Goal: Information Seeking & Learning: Learn about a topic

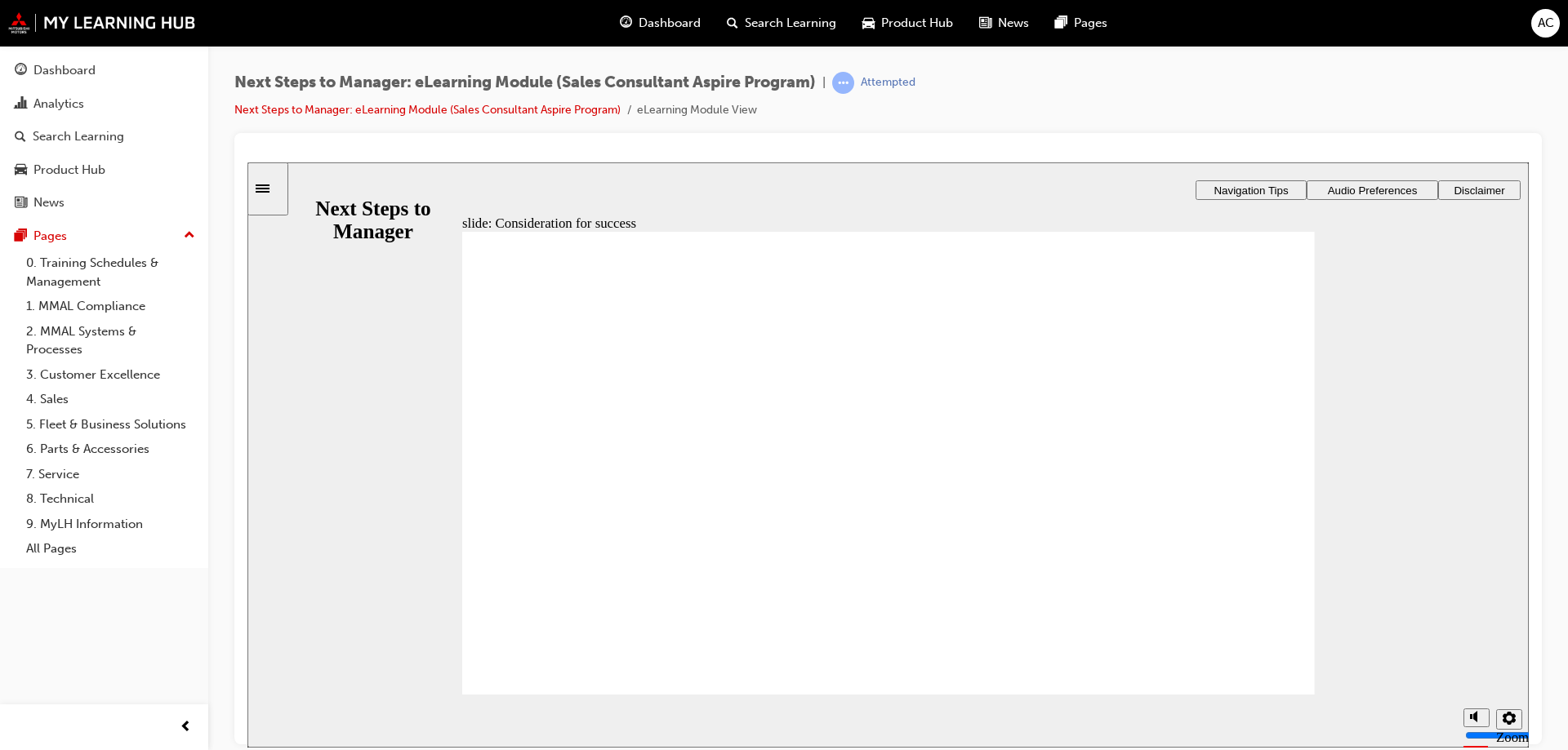
click at [995, 171] on div "slide: Key Performance Indicators: introduction Rectangle 1 Rectangle 3 Key Per…" at bounding box center [887, 454] width 1281 height 585
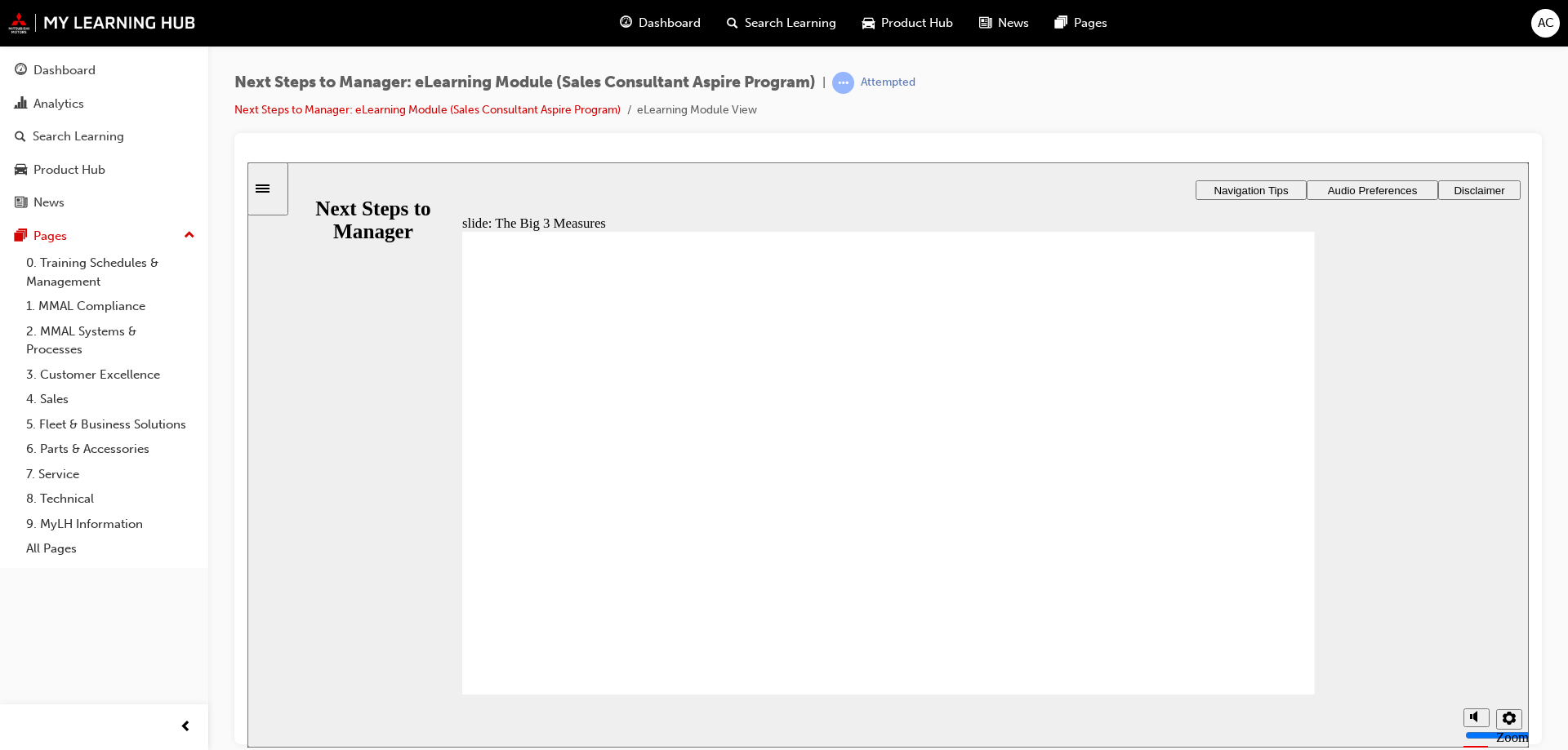
drag, startPoint x: 1141, startPoint y: 608, endPoint x: 789, endPoint y: 537, distance: 359.1
drag, startPoint x: 757, startPoint y: 534, endPoint x: 530, endPoint y: 537, distance: 227.0
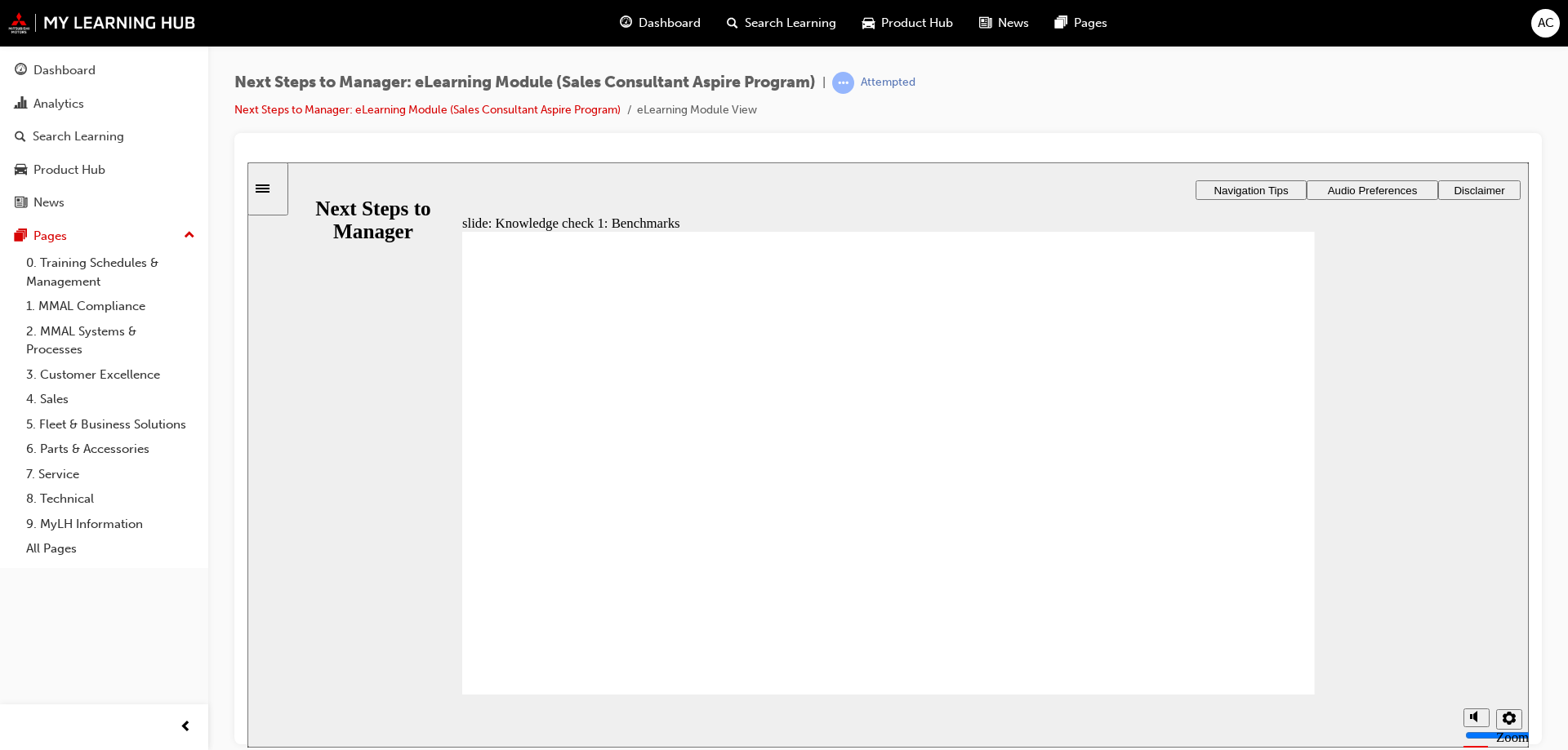
drag, startPoint x: 640, startPoint y: 608, endPoint x: 752, endPoint y: 541, distance: 130.5
drag, startPoint x: 803, startPoint y: 604, endPoint x: 983, endPoint y: 530, distance: 194.6
drag, startPoint x: 961, startPoint y: 600, endPoint x: 1173, endPoint y: 535, distance: 221.7
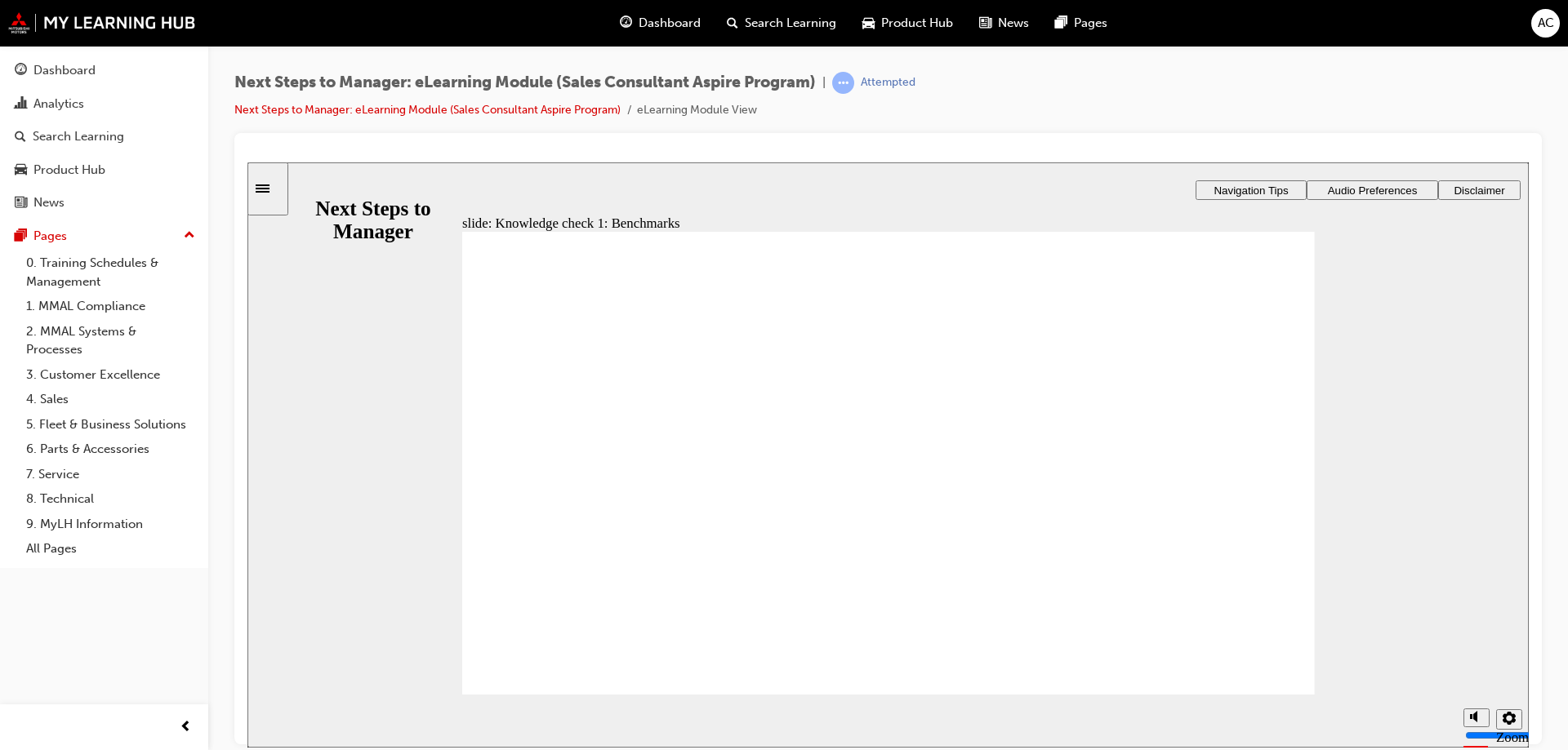
drag, startPoint x: 671, startPoint y: 601, endPoint x: 607, endPoint y: 532, distance: 94.1
drag, startPoint x: 1111, startPoint y: 603, endPoint x: 977, endPoint y: 531, distance: 152.1
drag, startPoint x: 791, startPoint y: 609, endPoint x: 761, endPoint y: 525, distance: 89.2
drag, startPoint x: 941, startPoint y: 596, endPoint x: 1163, endPoint y: 520, distance: 234.6
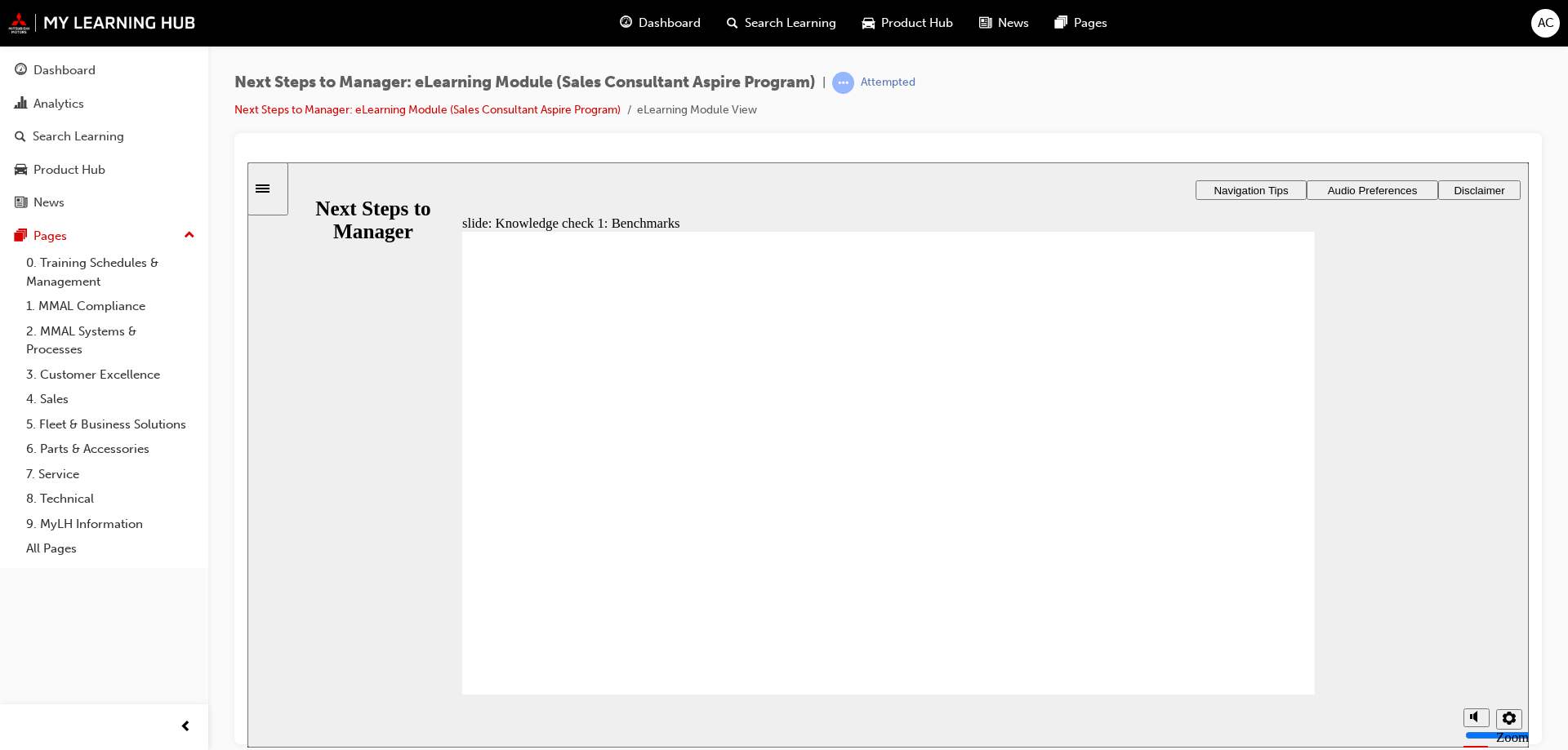
drag, startPoint x: 971, startPoint y: 606, endPoint x: 799, endPoint y: 543, distance: 183.2
drag, startPoint x: 856, startPoint y: 590, endPoint x: 1172, endPoint y: 538, distance: 320.2
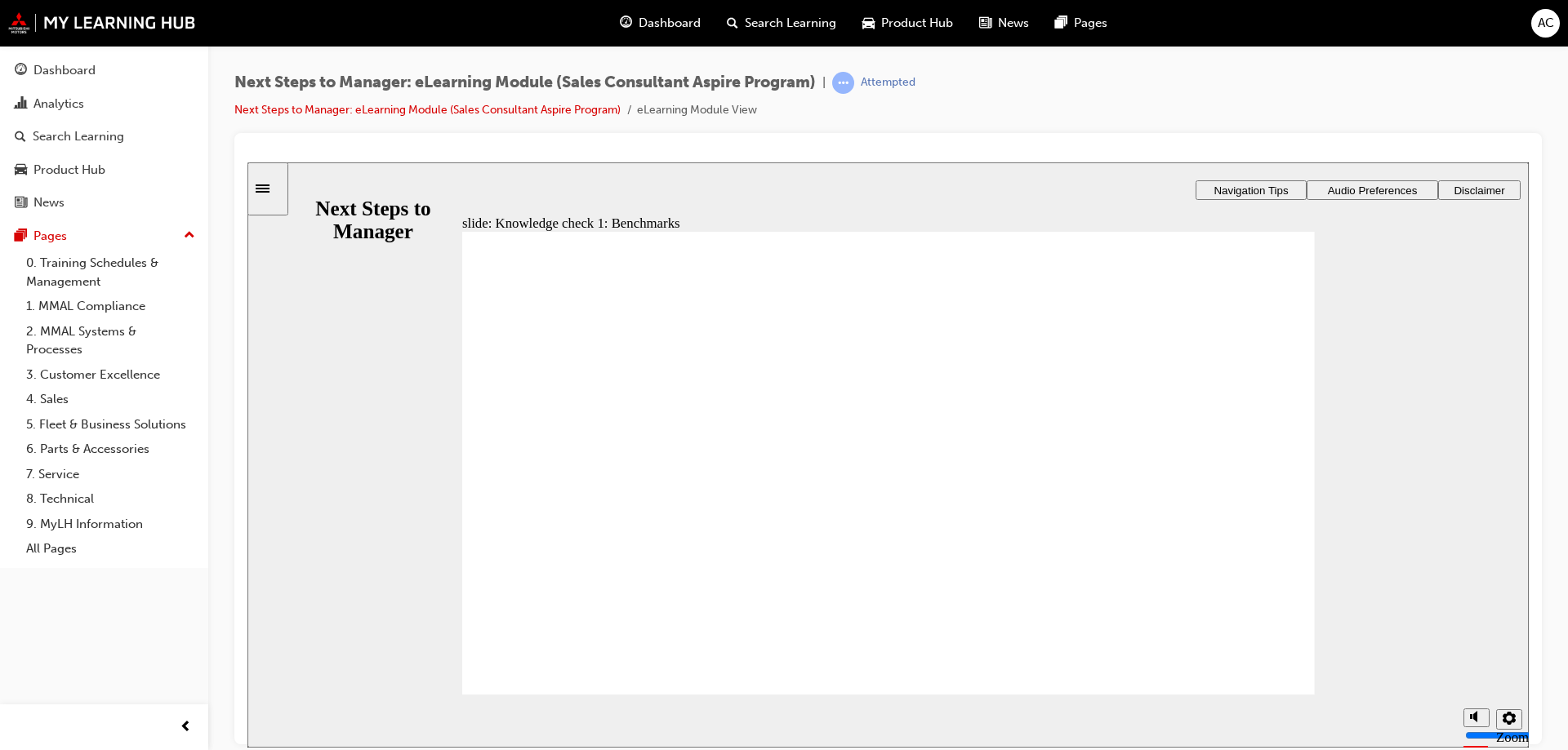
drag, startPoint x: 1127, startPoint y: 610, endPoint x: 582, endPoint y: 536, distance: 550.0
drag, startPoint x: 681, startPoint y: 595, endPoint x: 941, endPoint y: 535, distance: 266.8
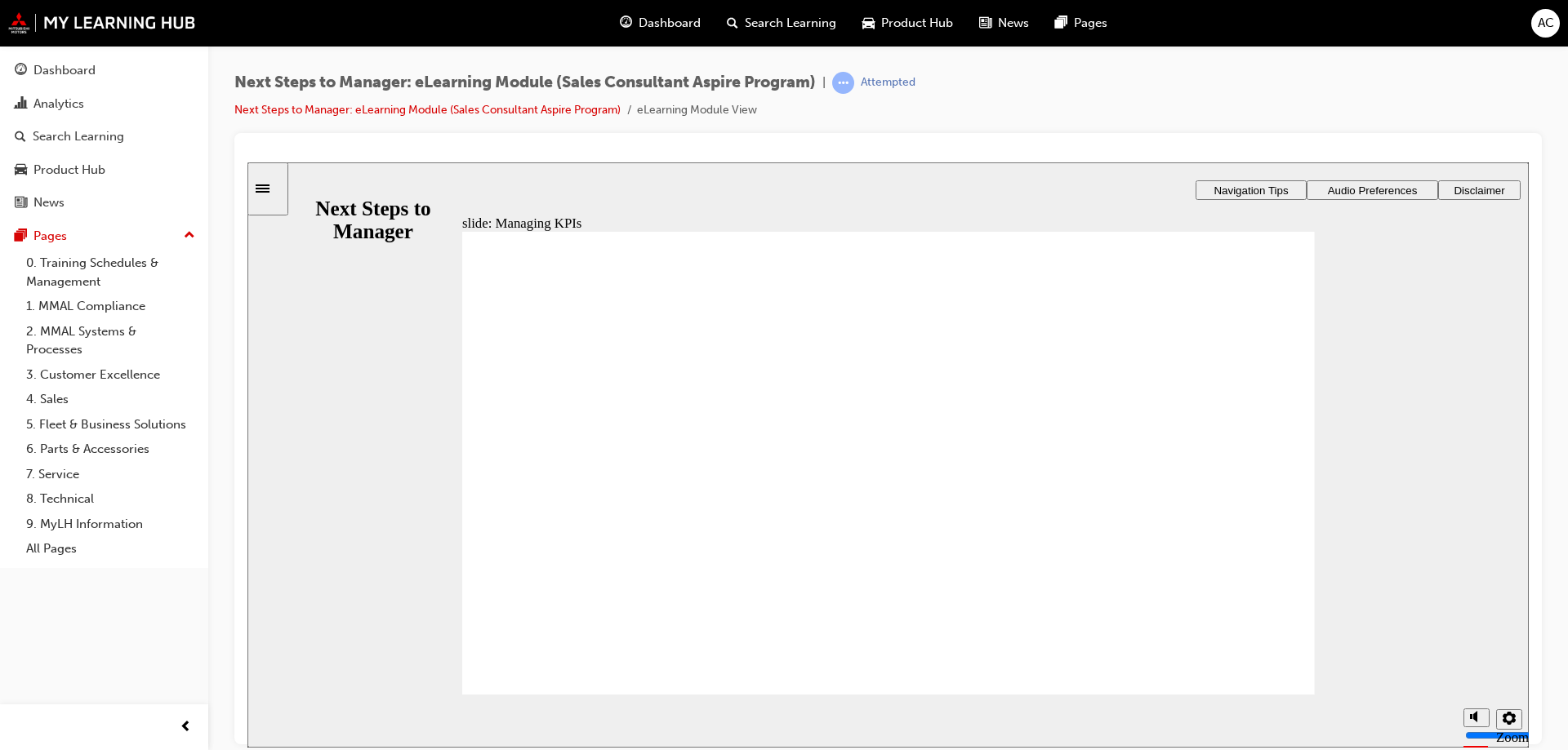
radio input "true"
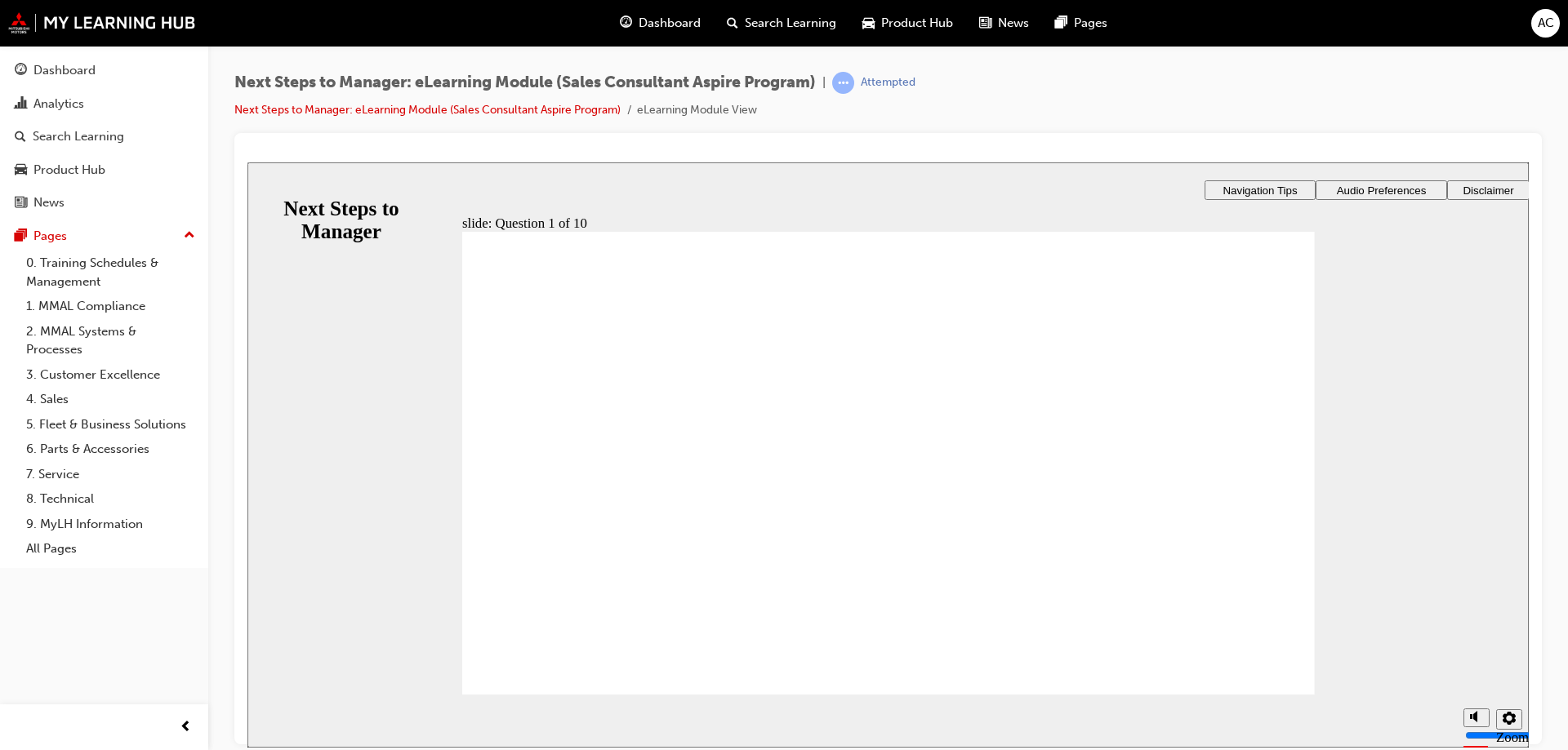
checkbox input "true"
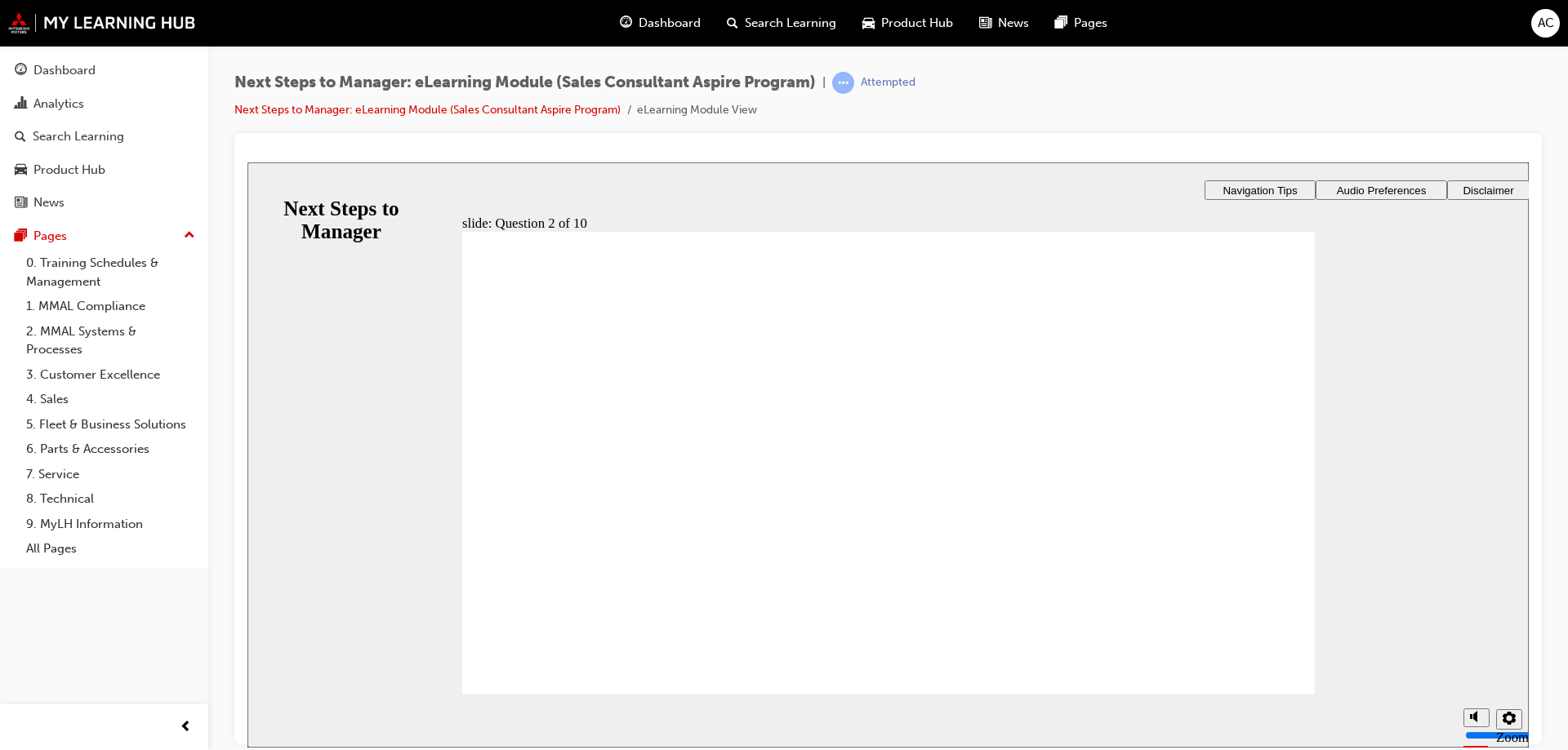
checkbox input "true"
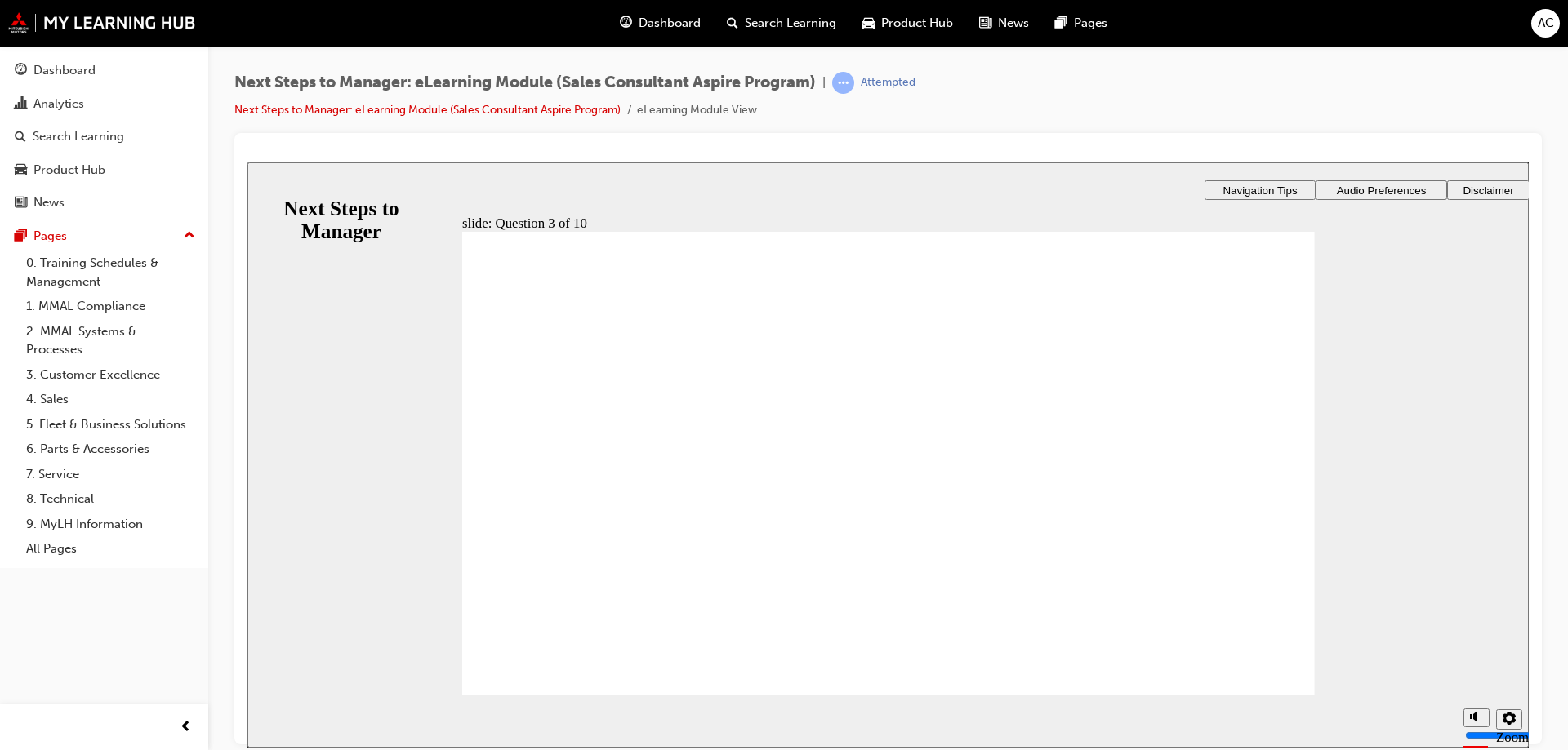
checkbox input "true"
checkbox input "false"
radio input "true"
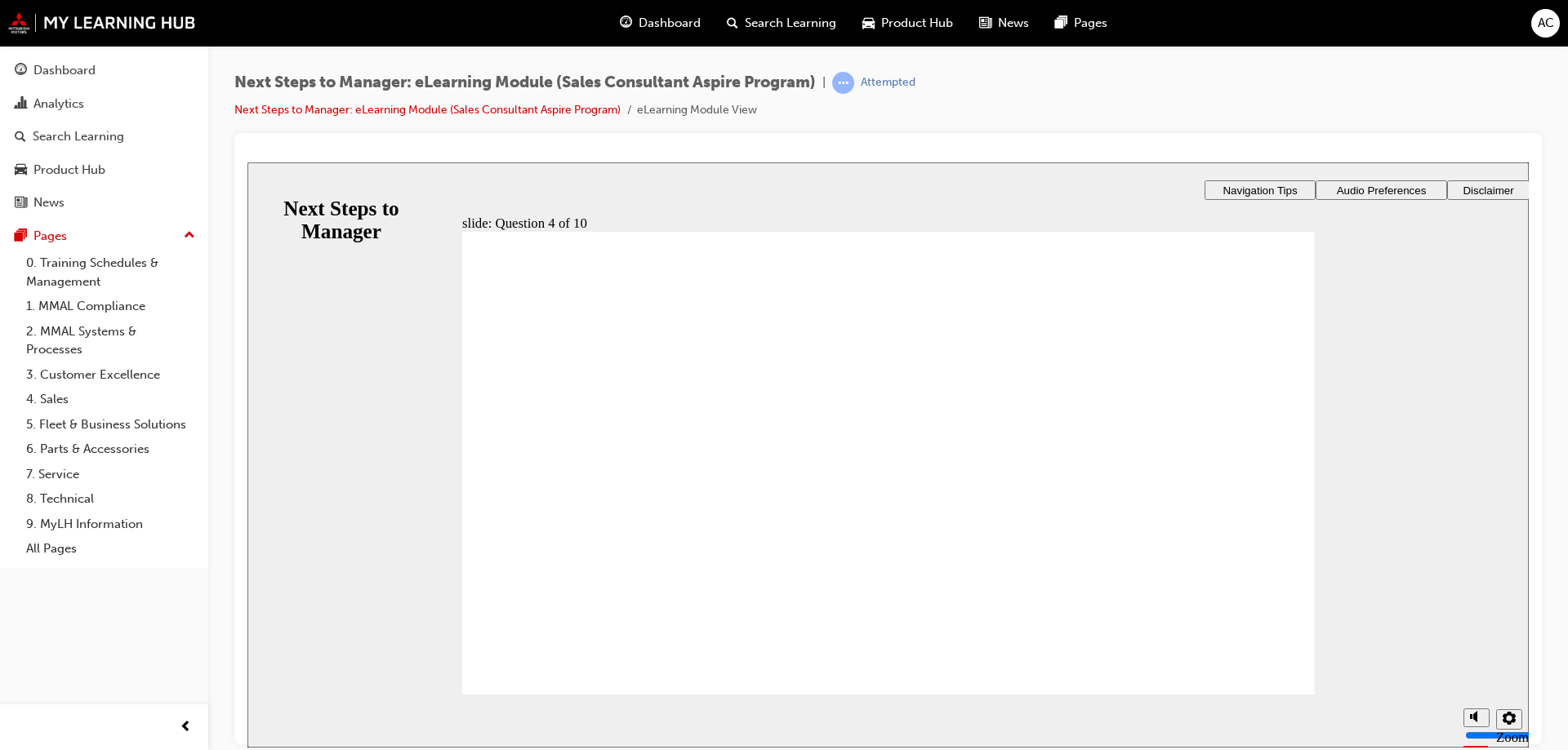
radio input "true"
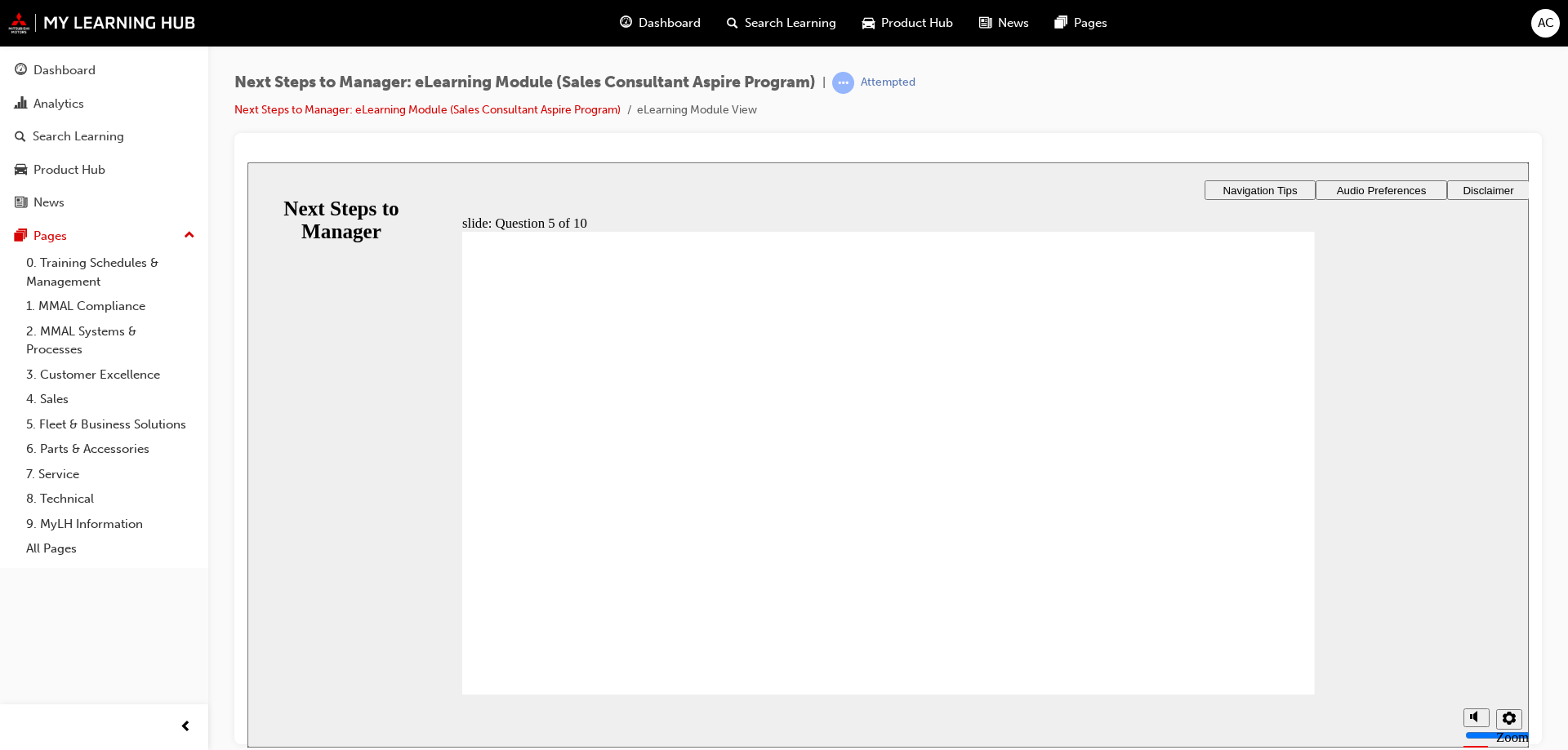
checkbox input "true"
drag, startPoint x: 536, startPoint y: 447, endPoint x: 533, endPoint y: 483, distance: 36.1
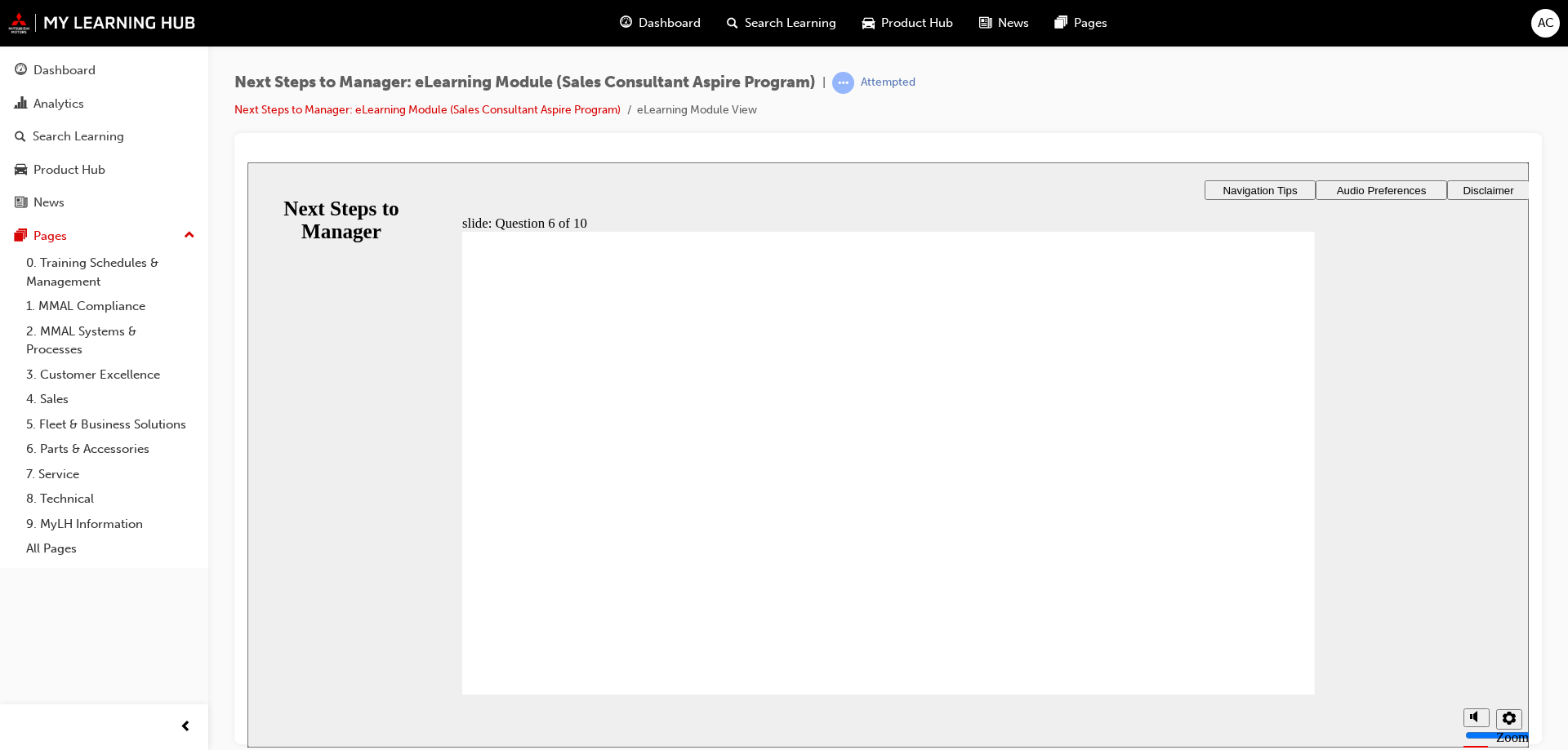
checkbox input "true"
radio input "true"
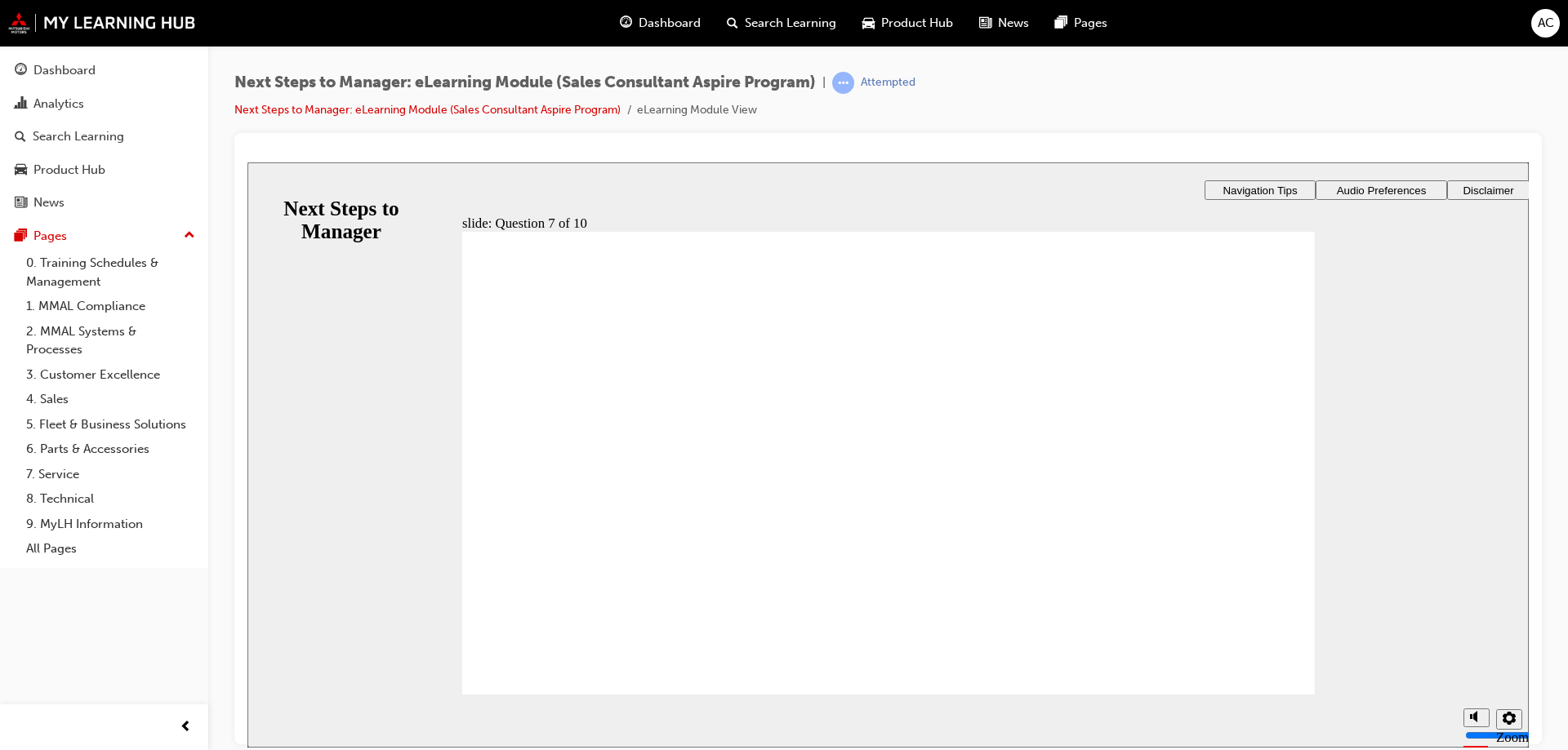
radio input "true"
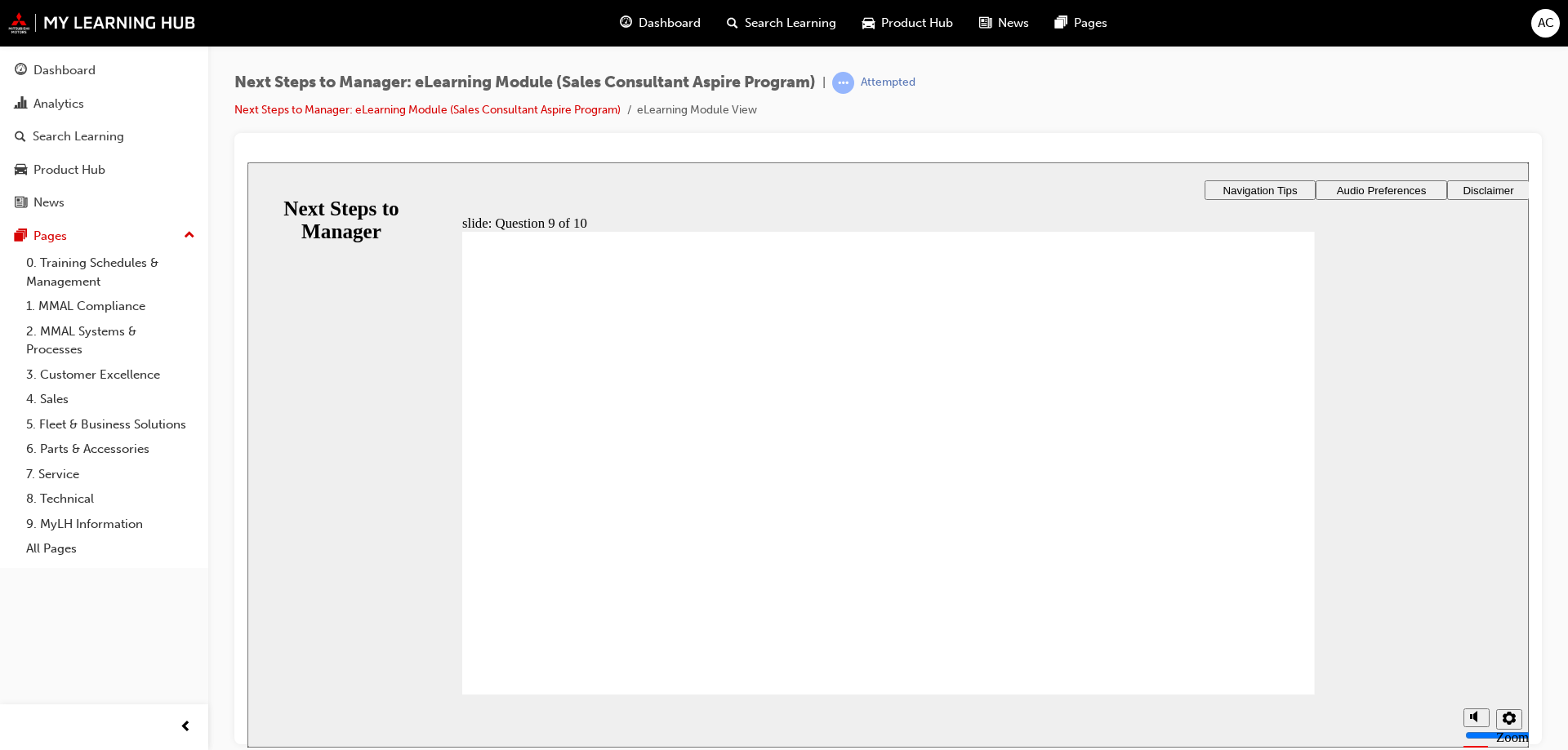
radio input "true"
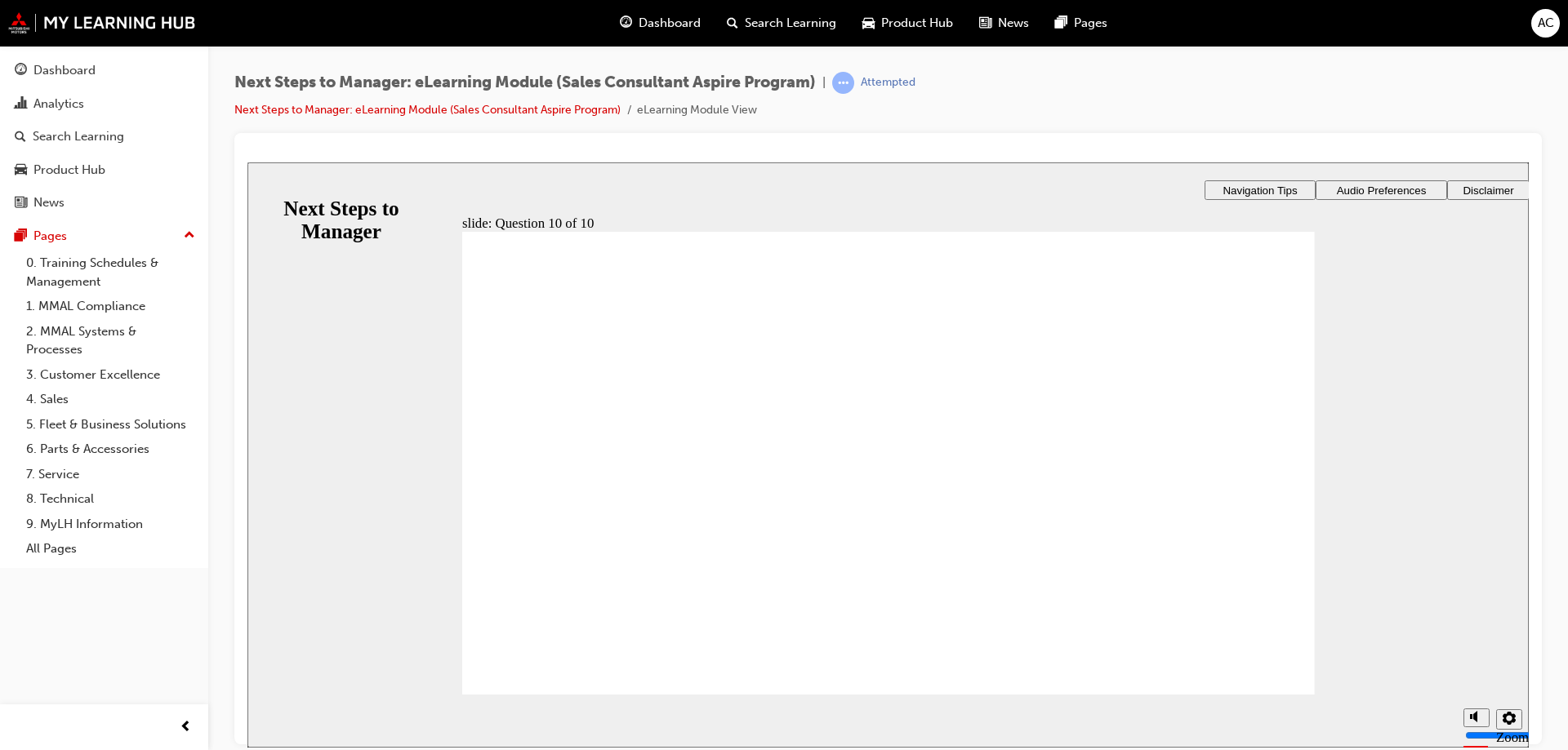
radio input "true"
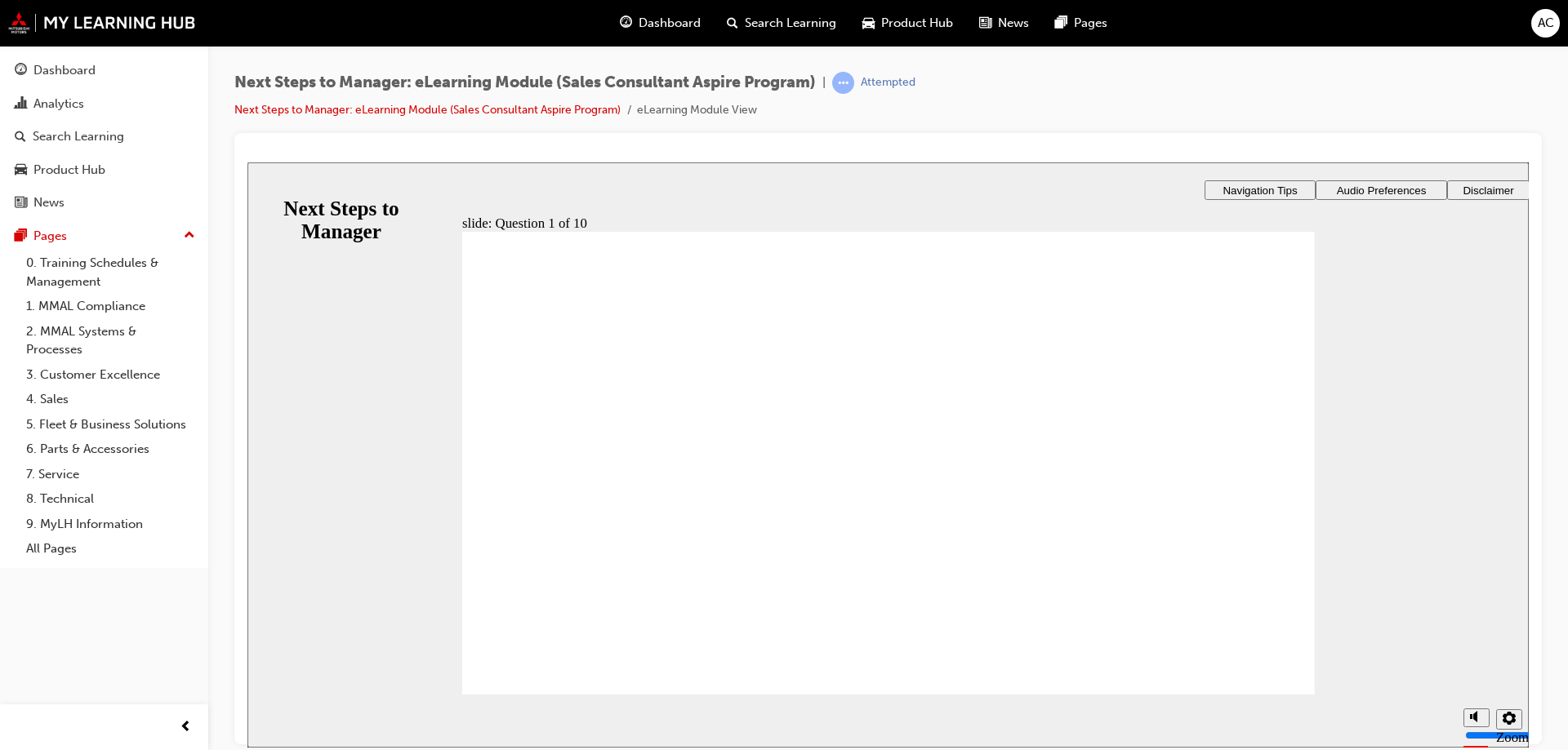
checkbox input "true"
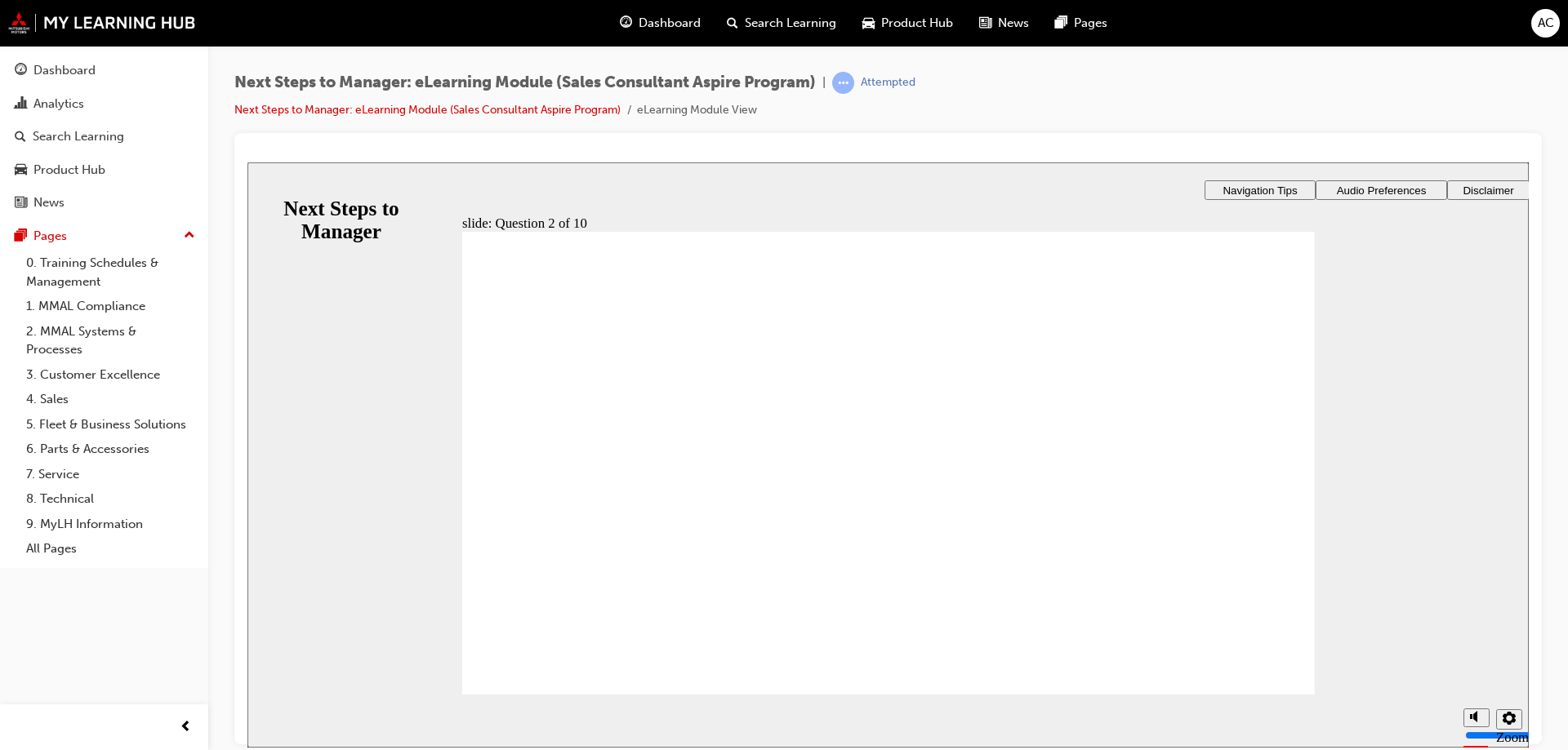
checkbox input "true"
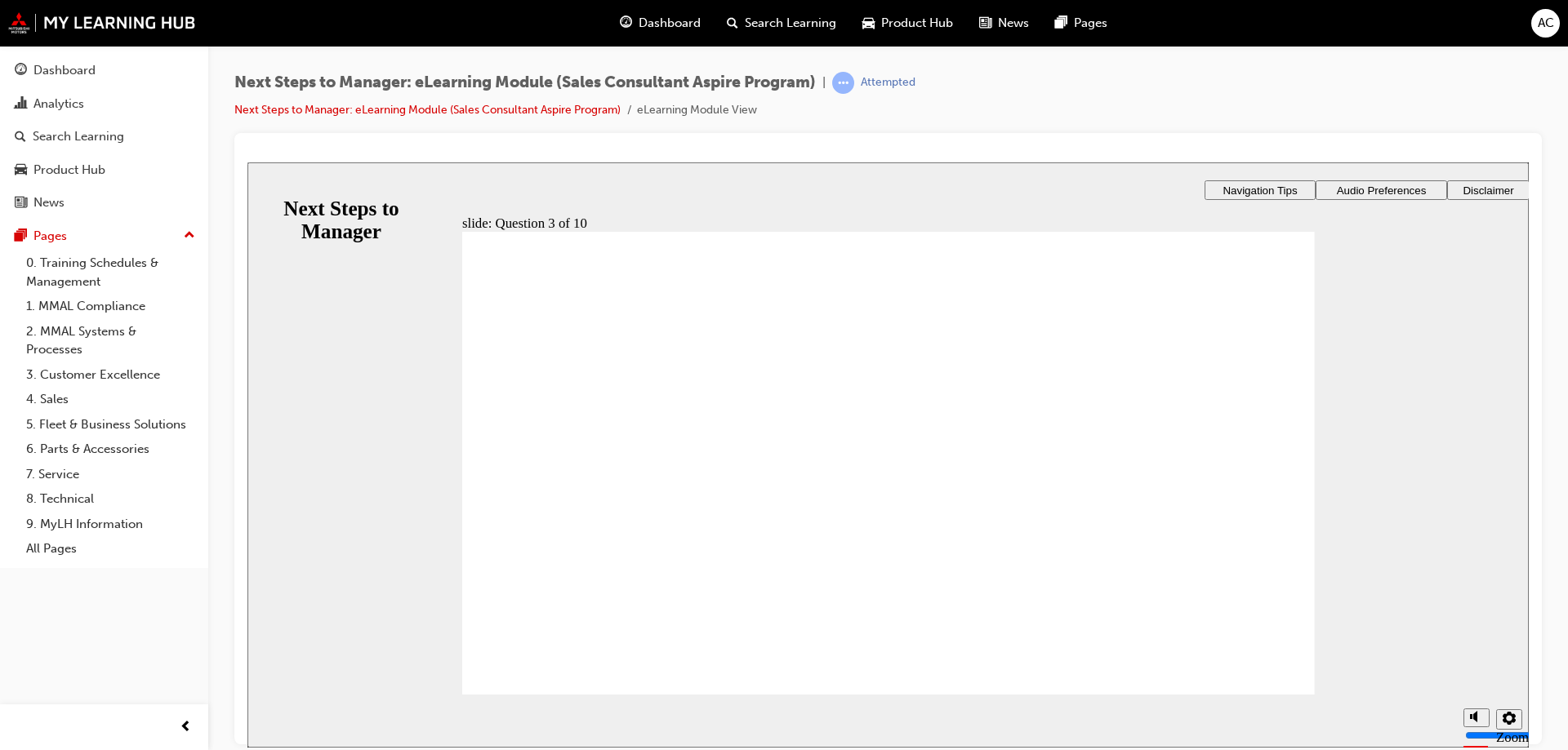
radio input "true"
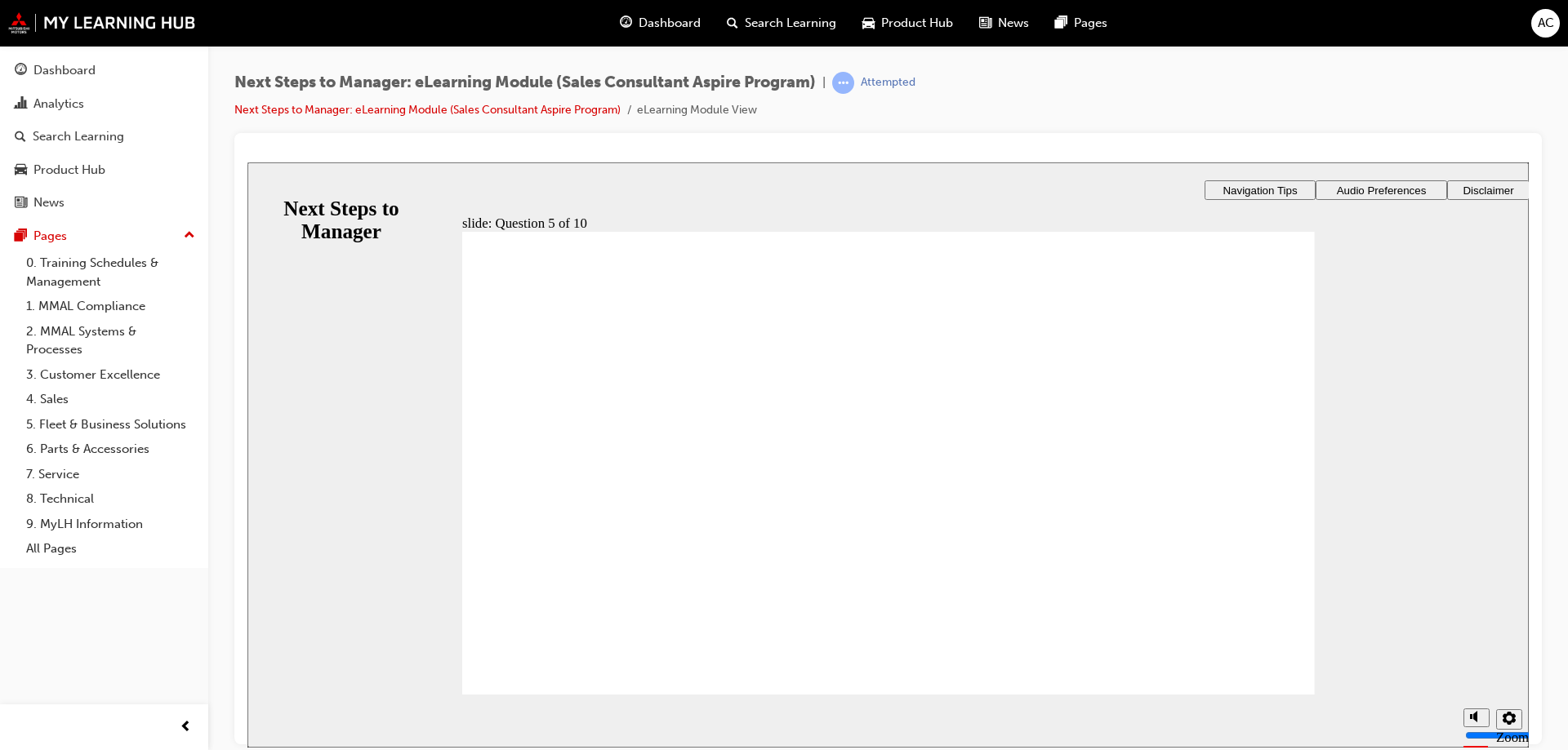
checkbox input "true"
drag, startPoint x: 633, startPoint y: 474, endPoint x: 525, endPoint y: 418, distance: 121.7
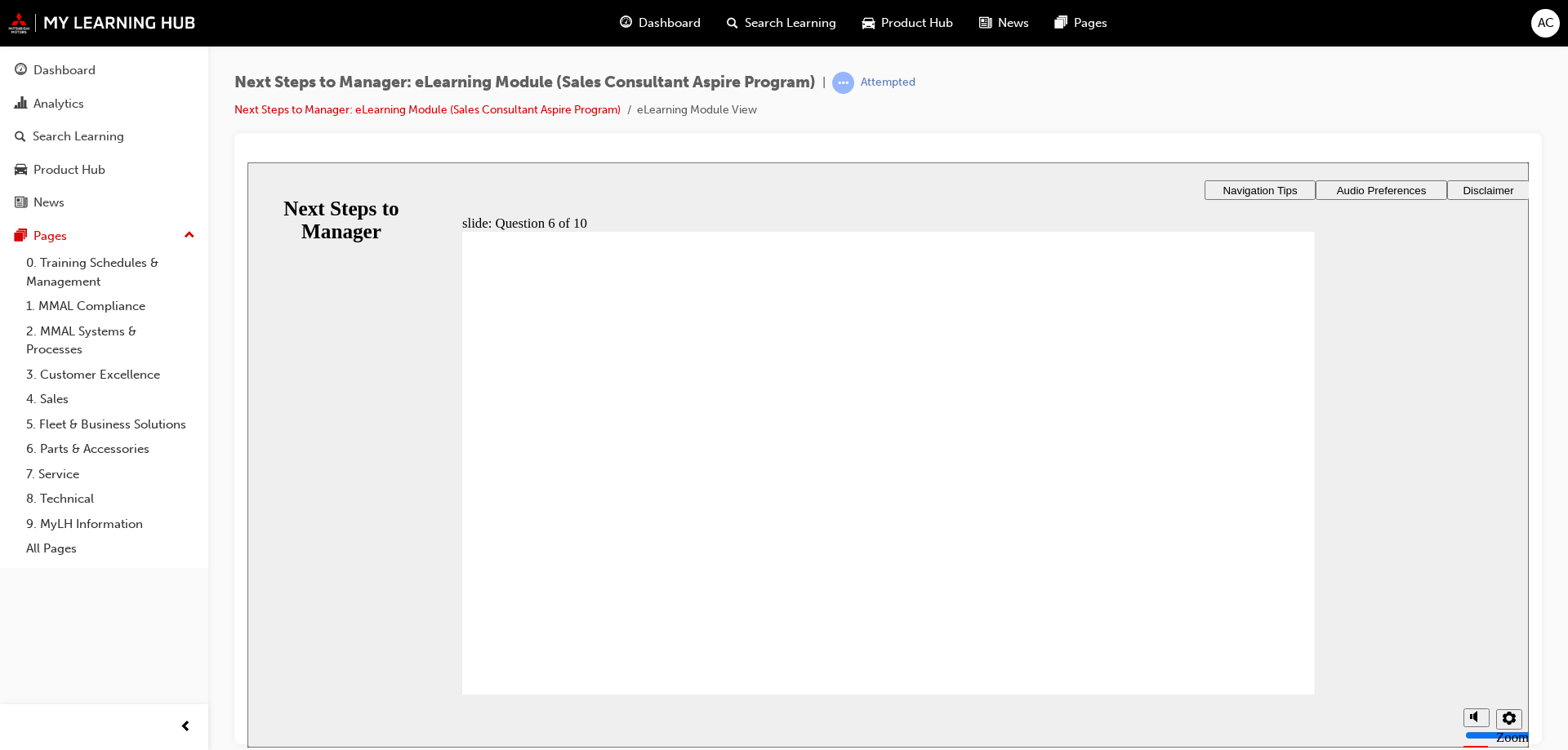
checkbox input "true"
radio input "true"
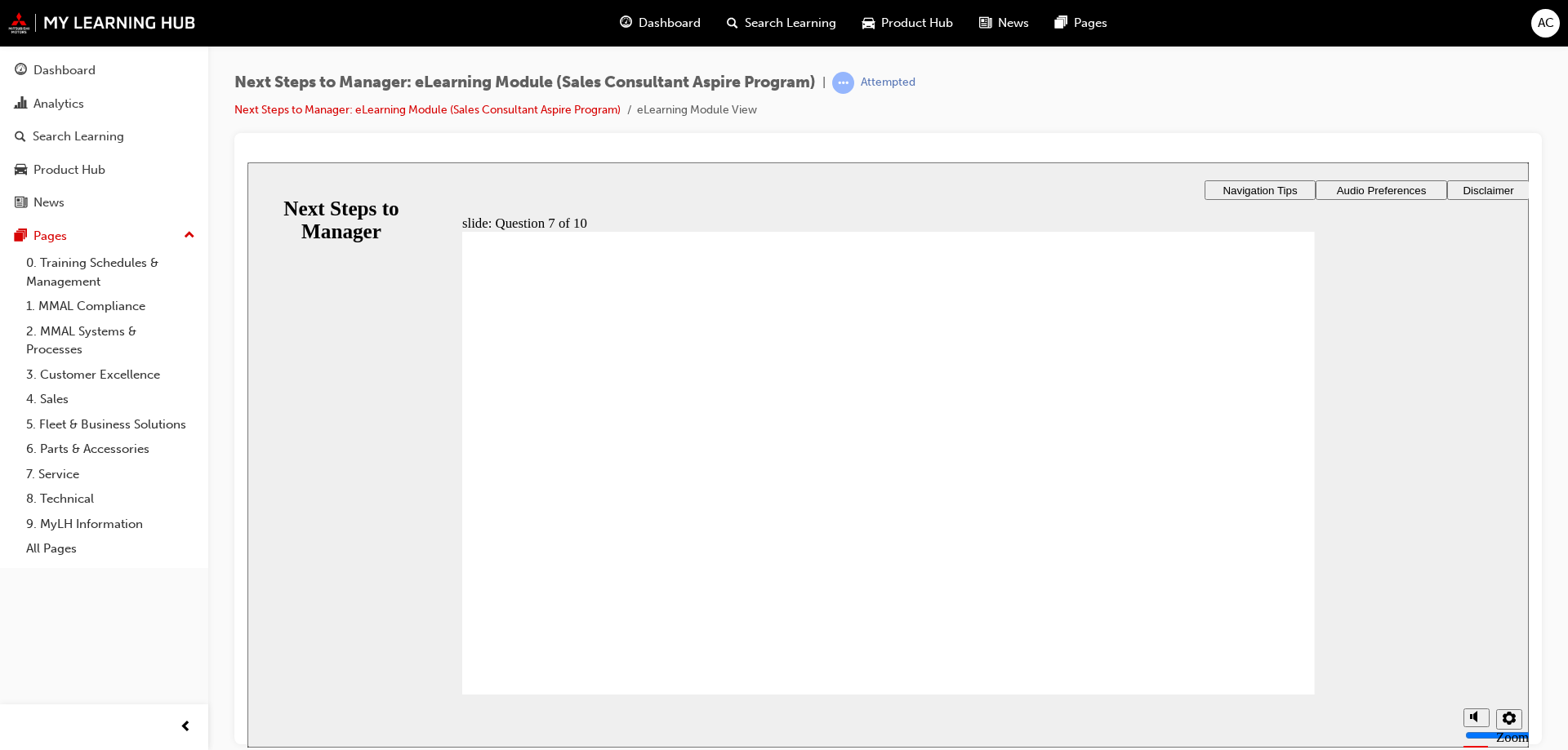
radio input "true"
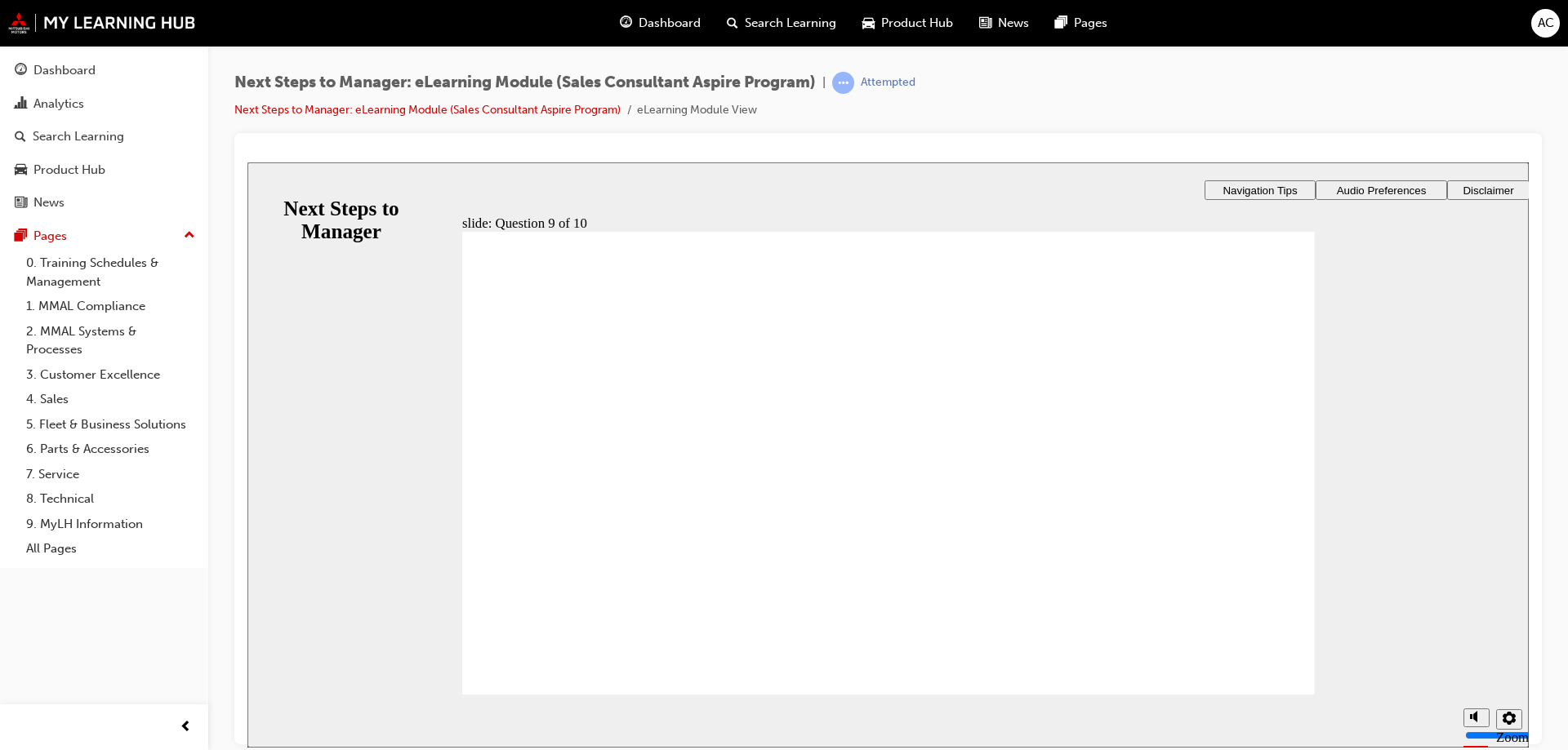
radio input "true"
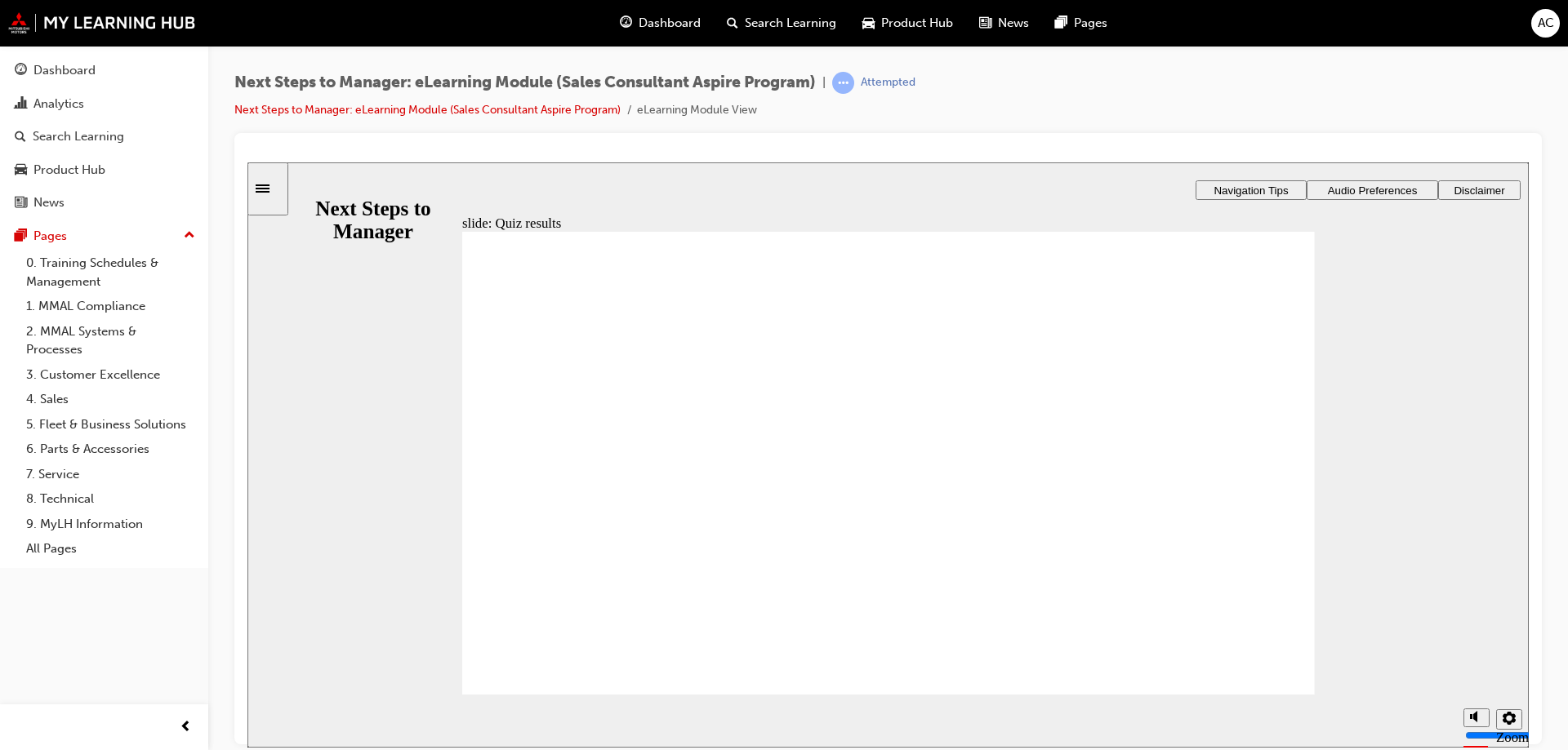
radio input "true"
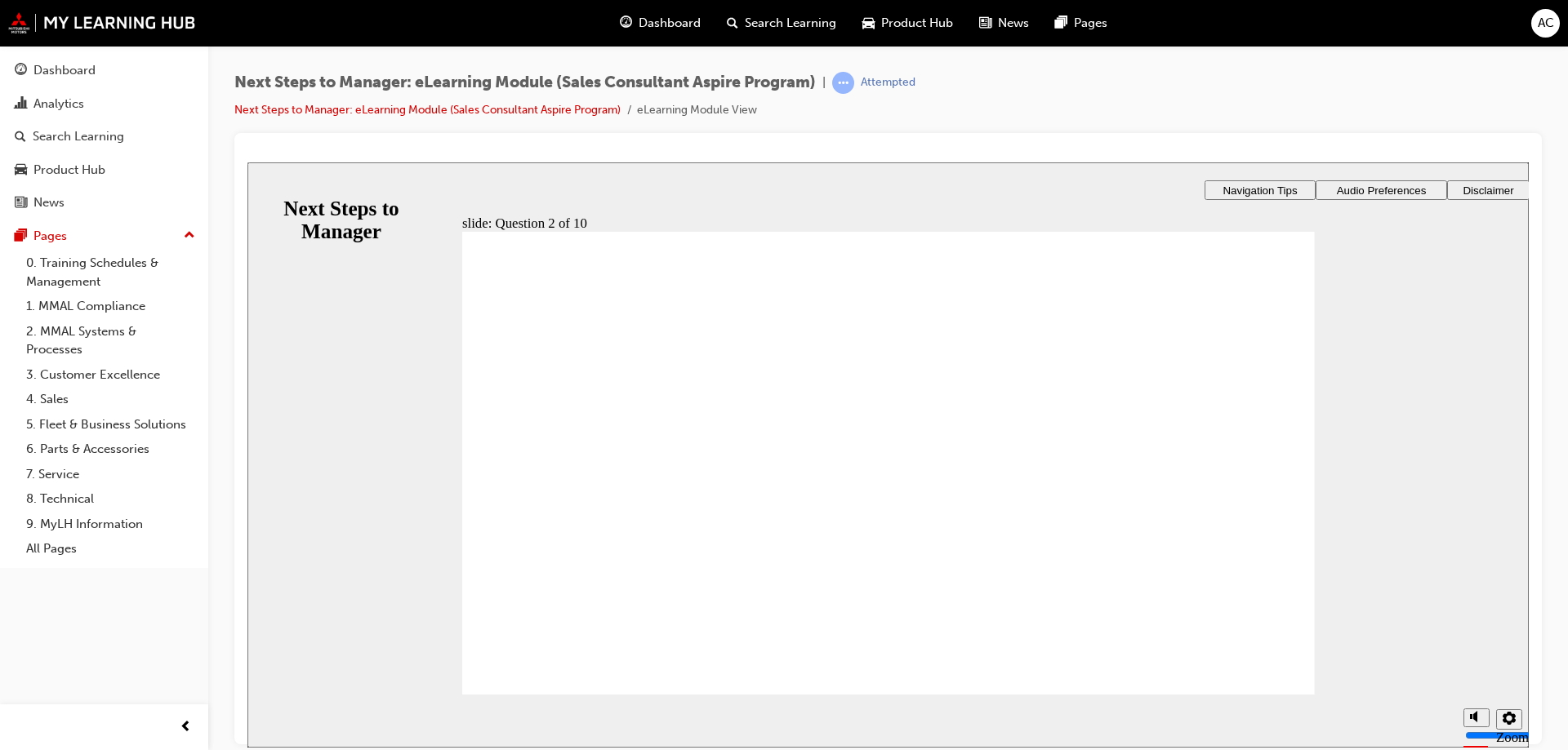
checkbox input "true"
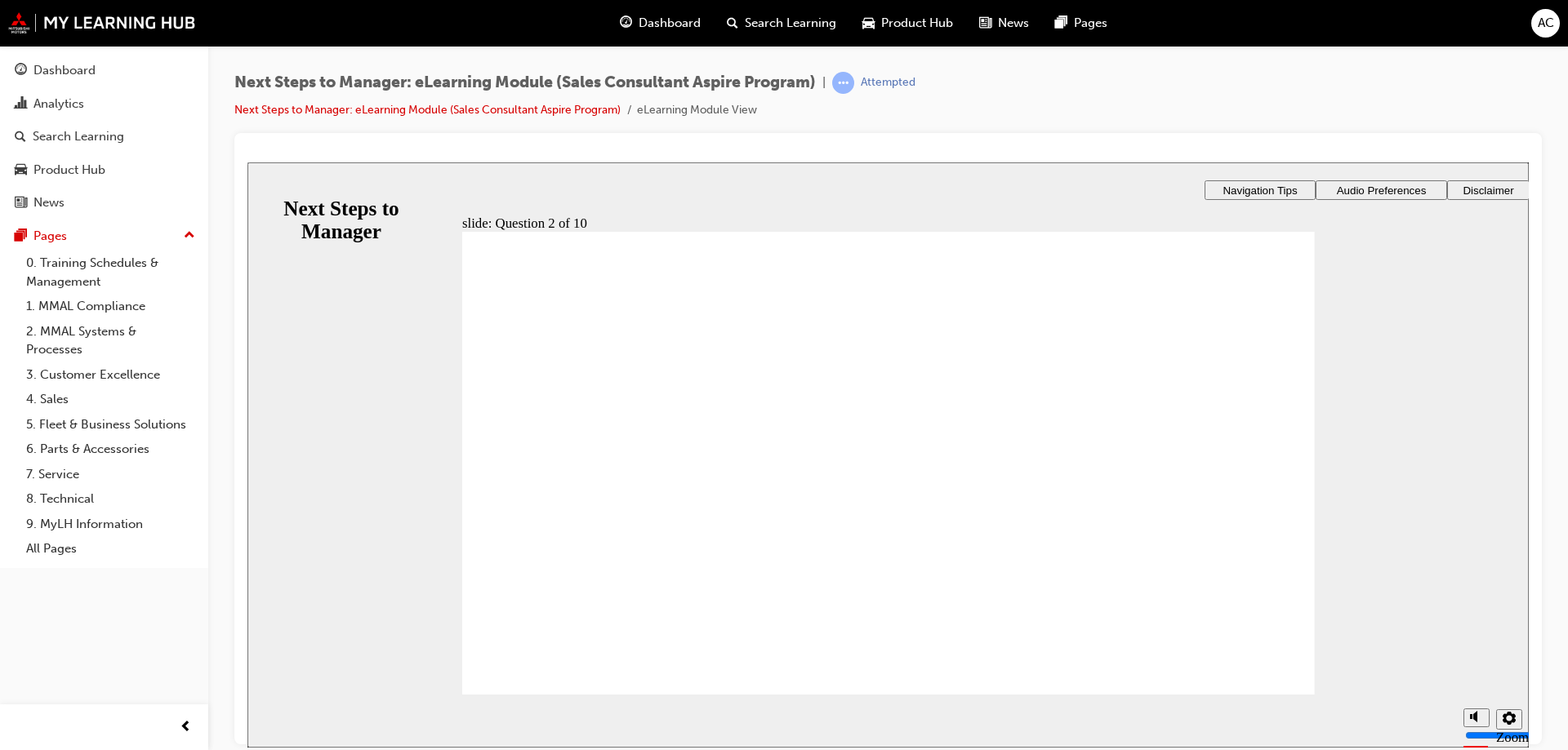
checkbox input "true"
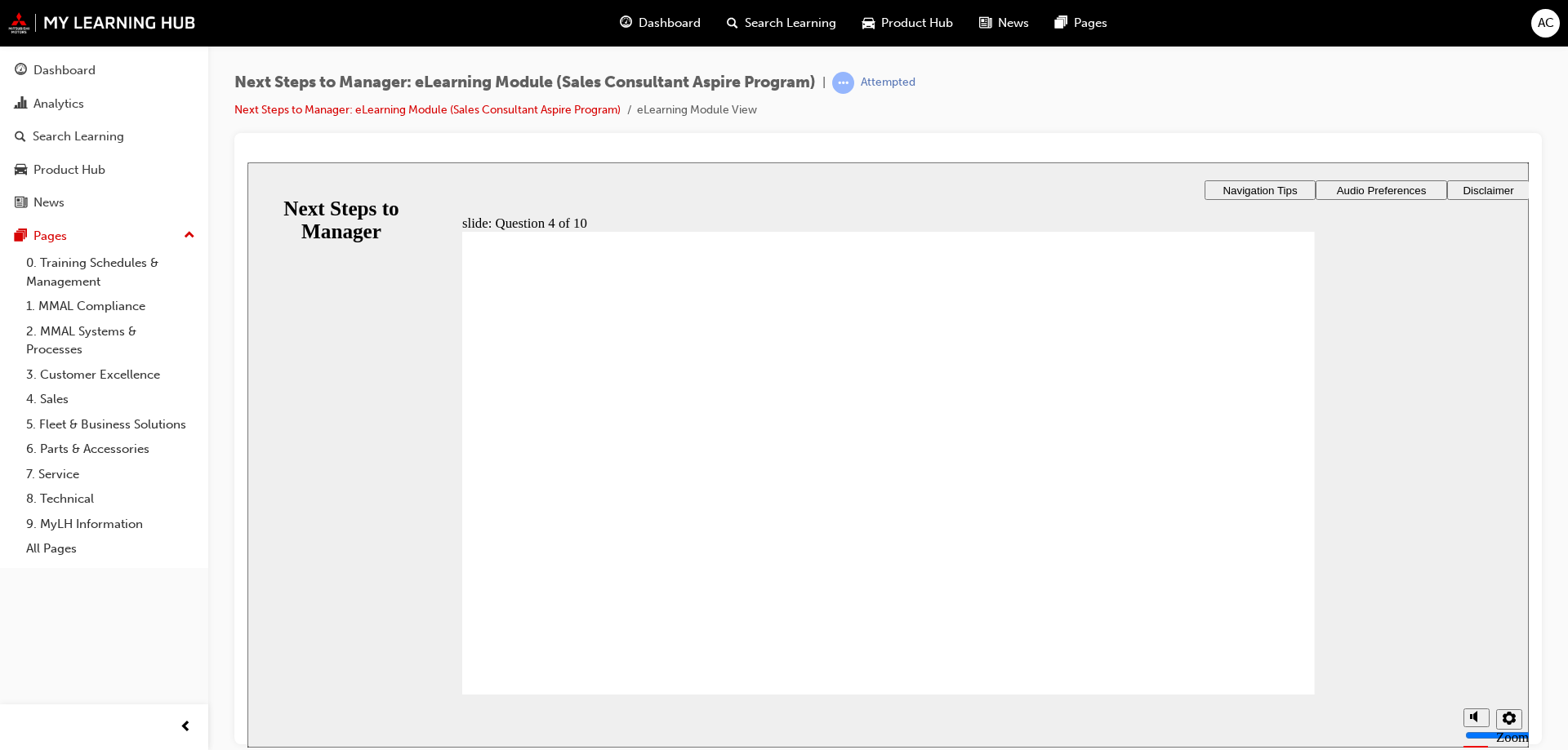
radio input "true"
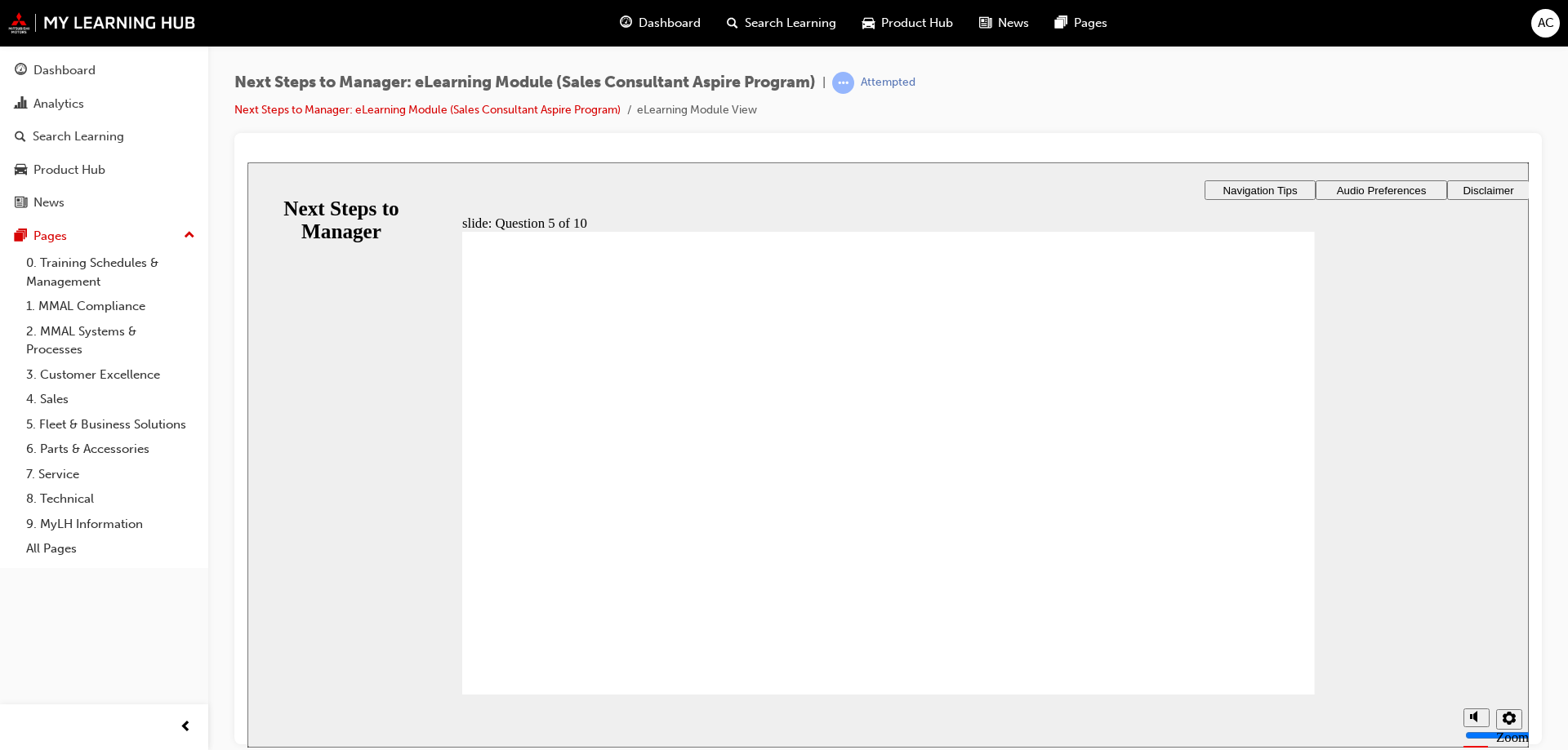
checkbox input "true"
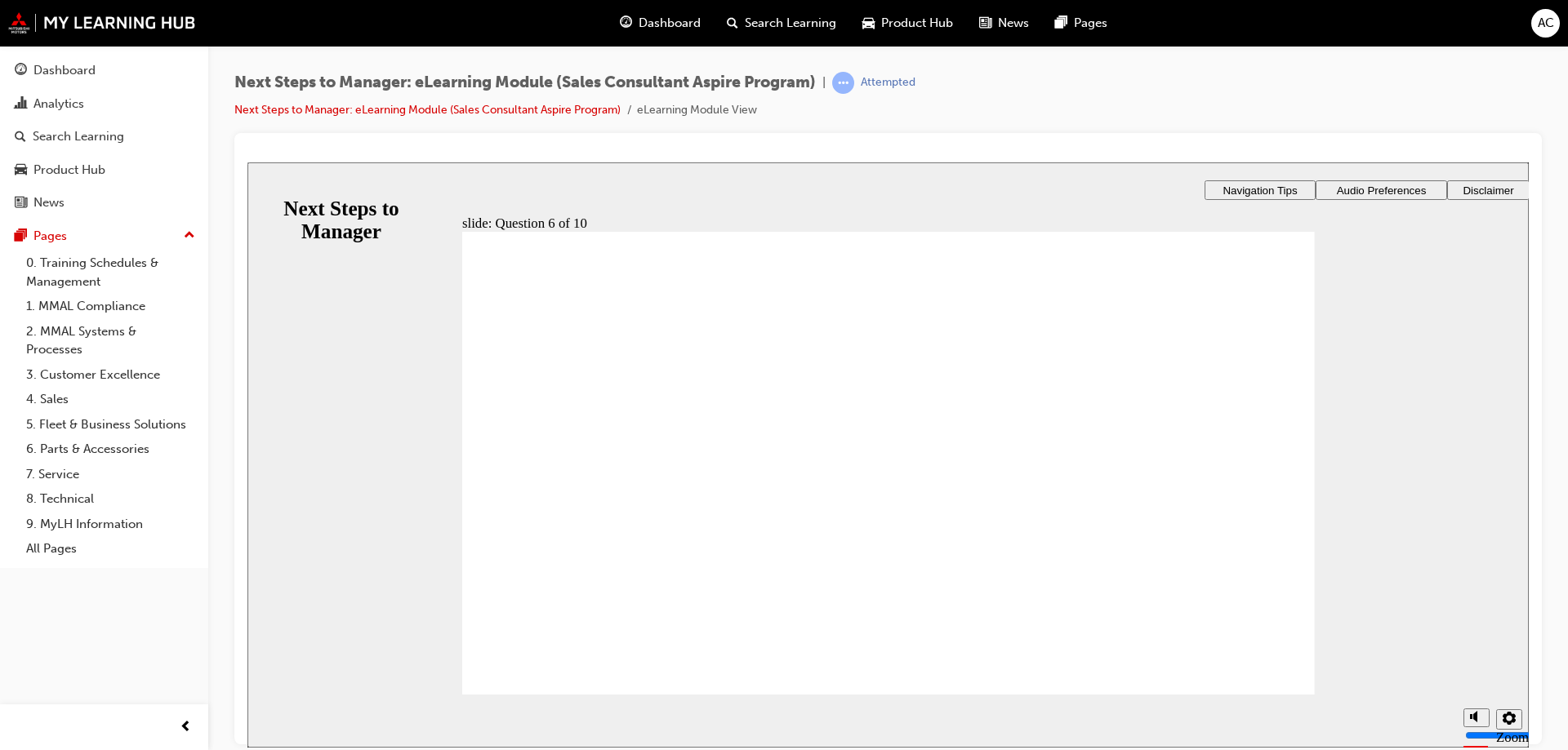
radio input "true"
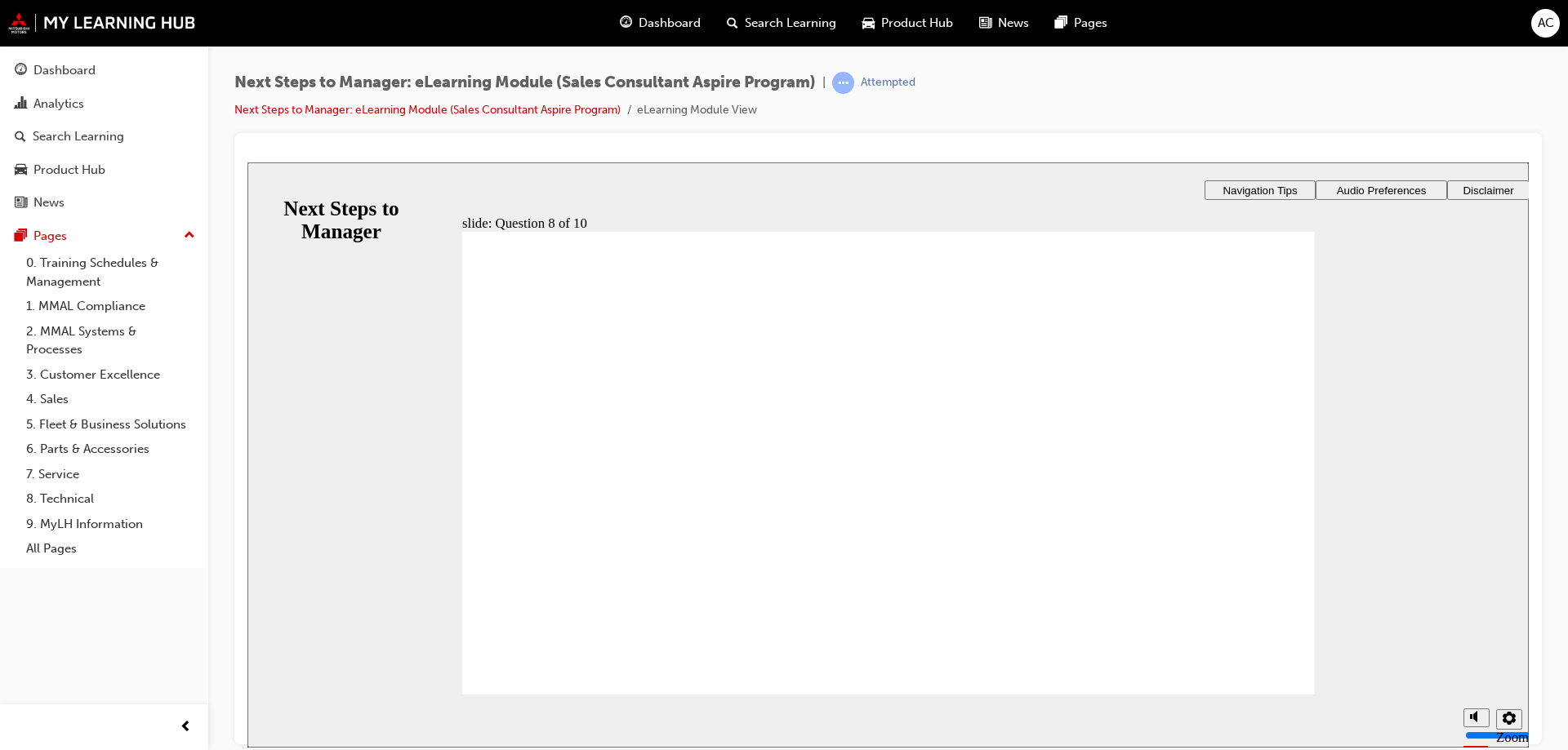
radio input "true"
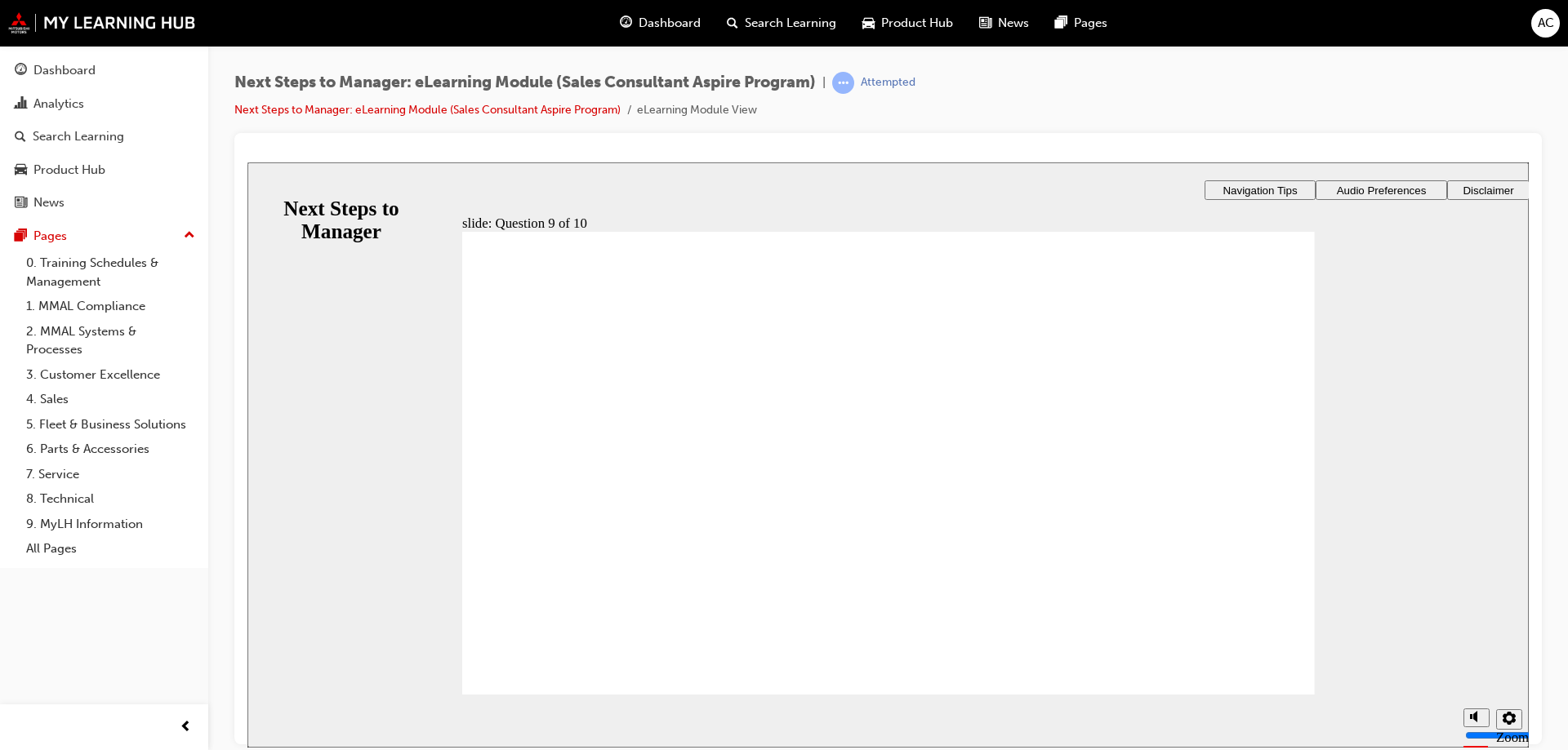
radio input "true"
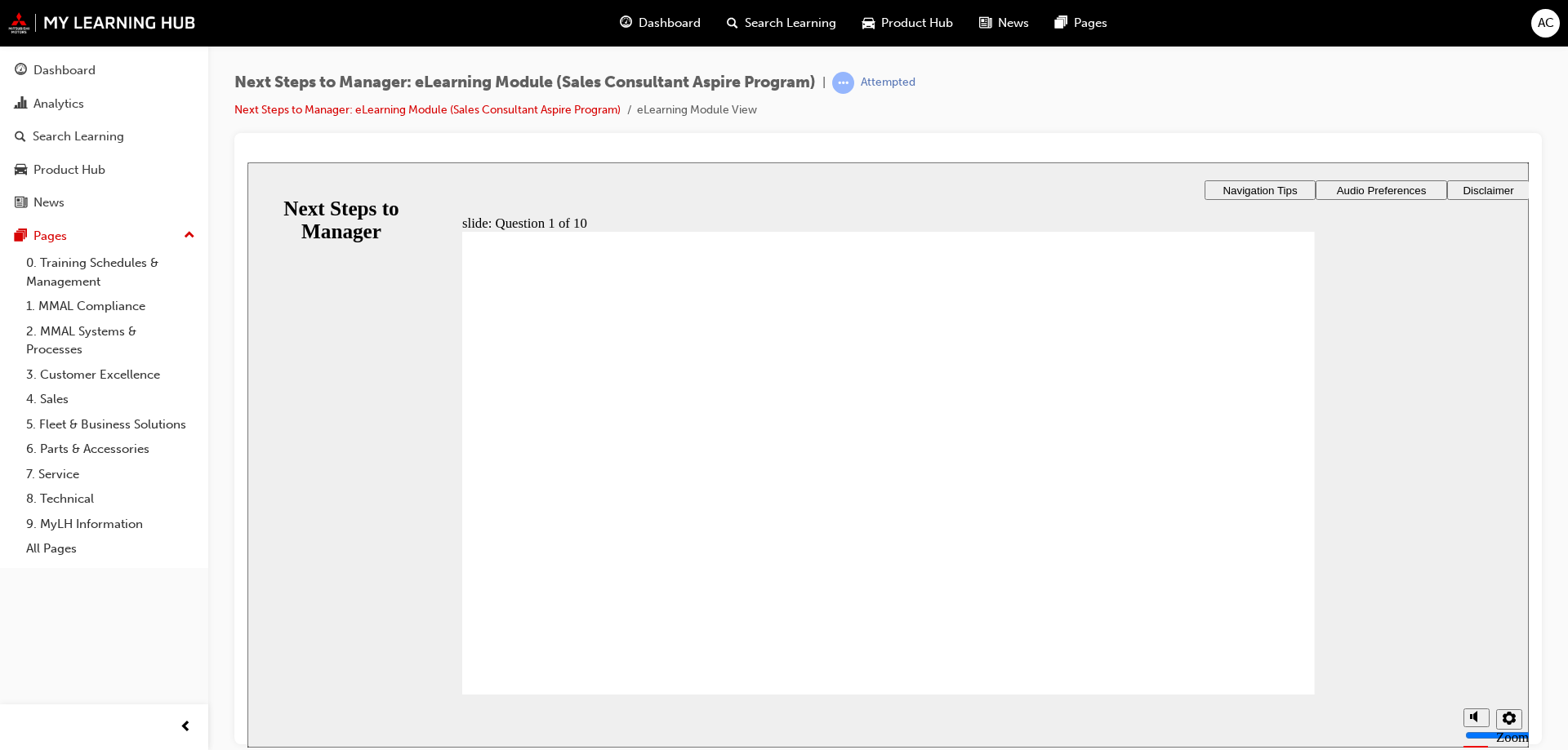
radio input "true"
checkbox input "true"
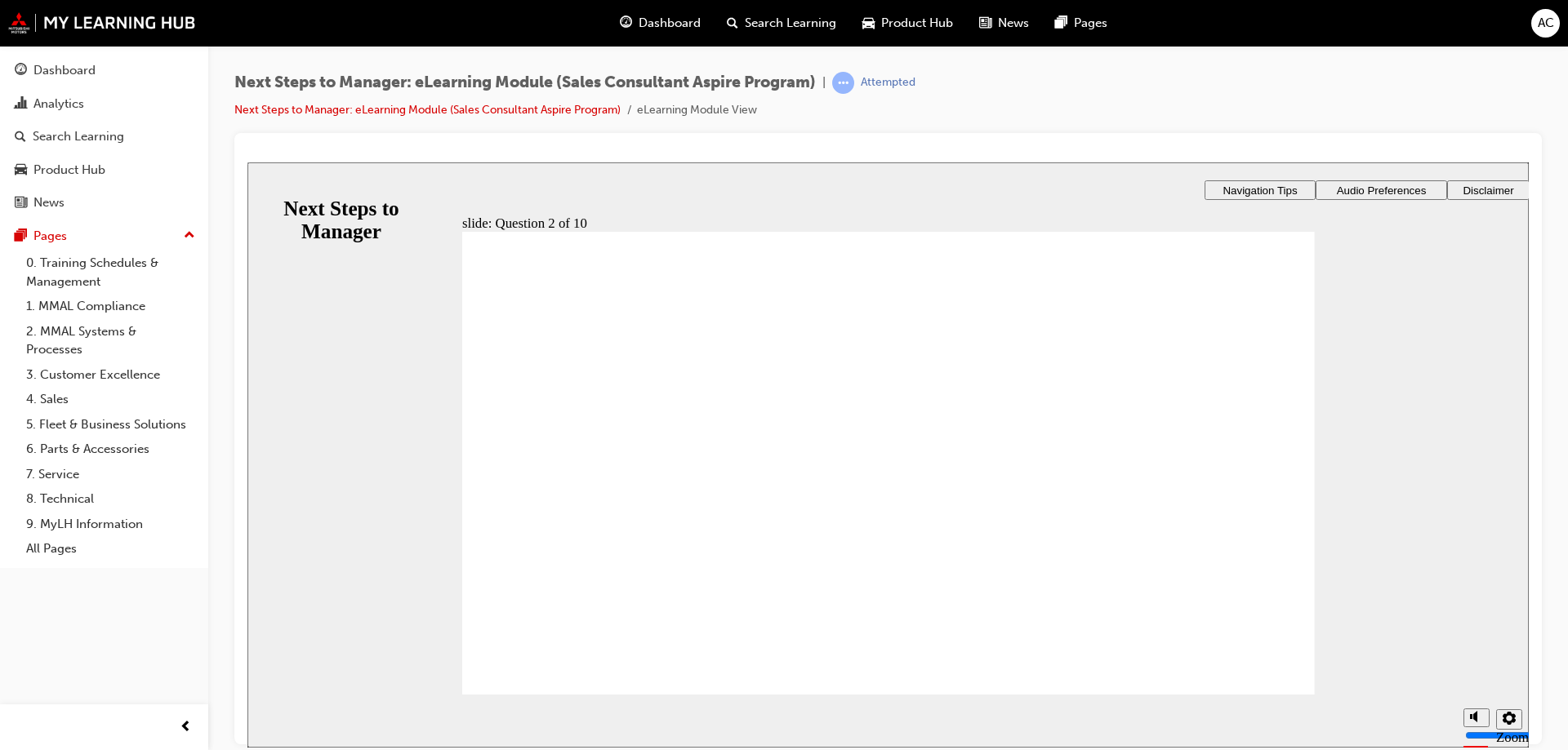
checkbox input "true"
drag, startPoint x: 633, startPoint y: 423, endPoint x: 631, endPoint y: 457, distance: 34.1
checkbox input "true"
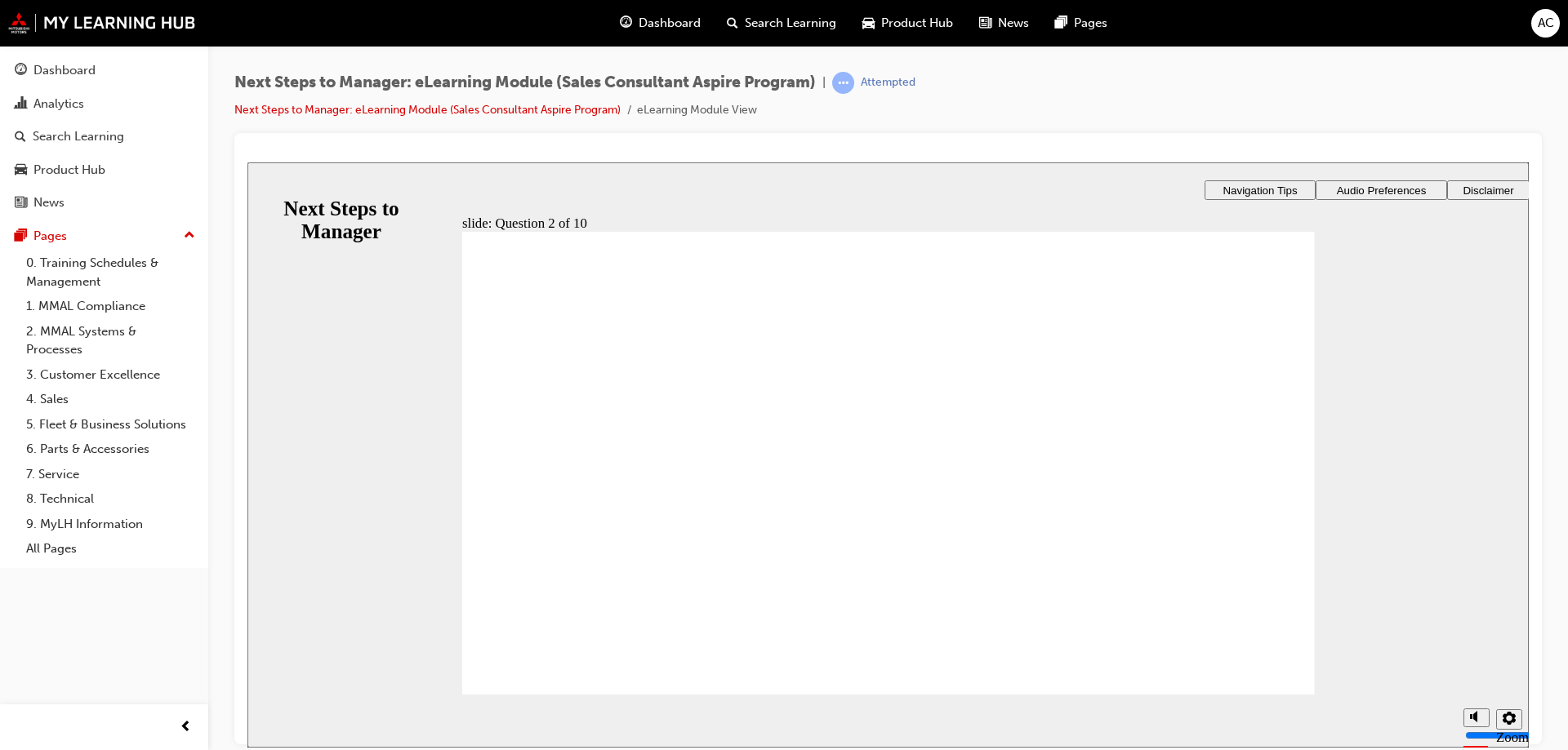
checkbox input "true"
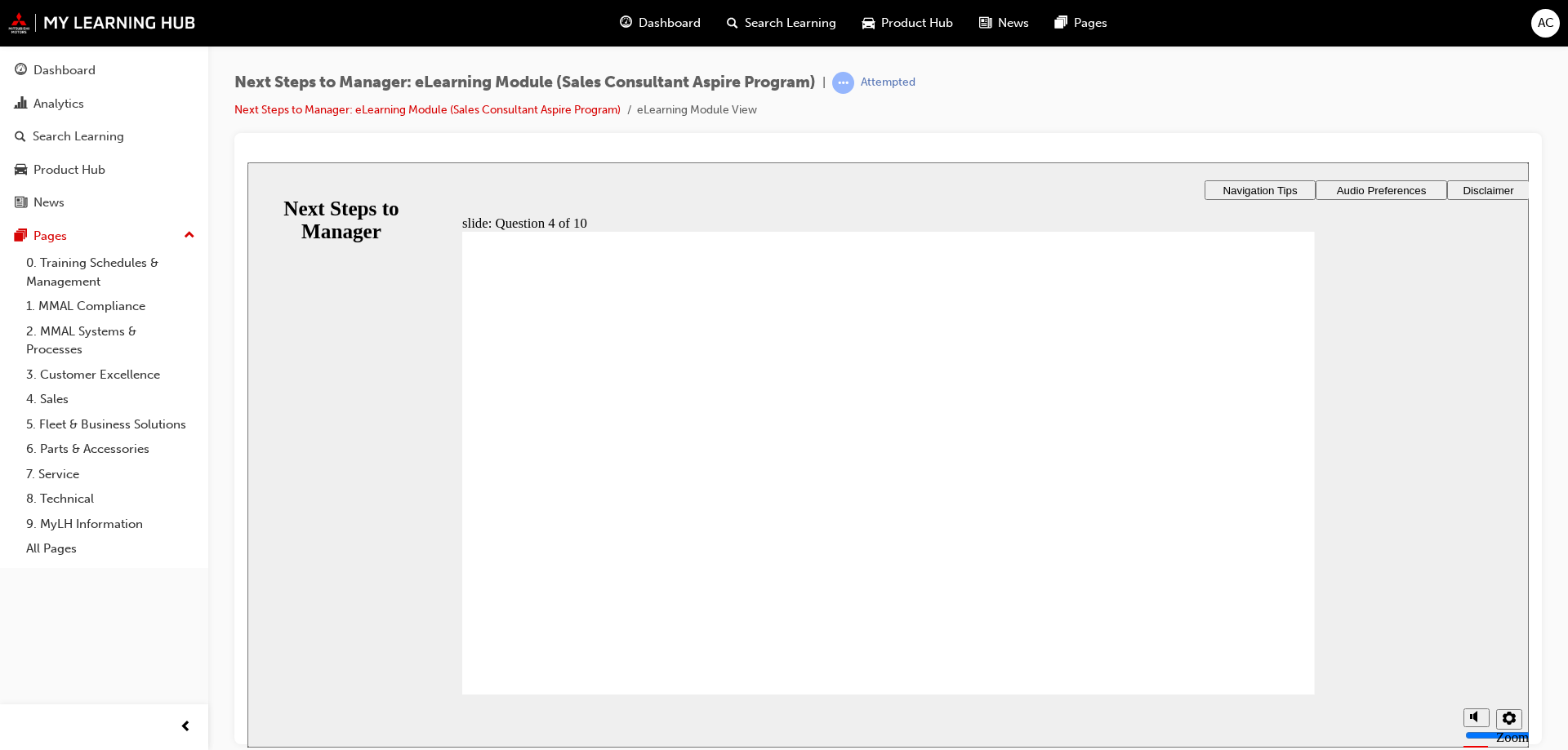
radio input "true"
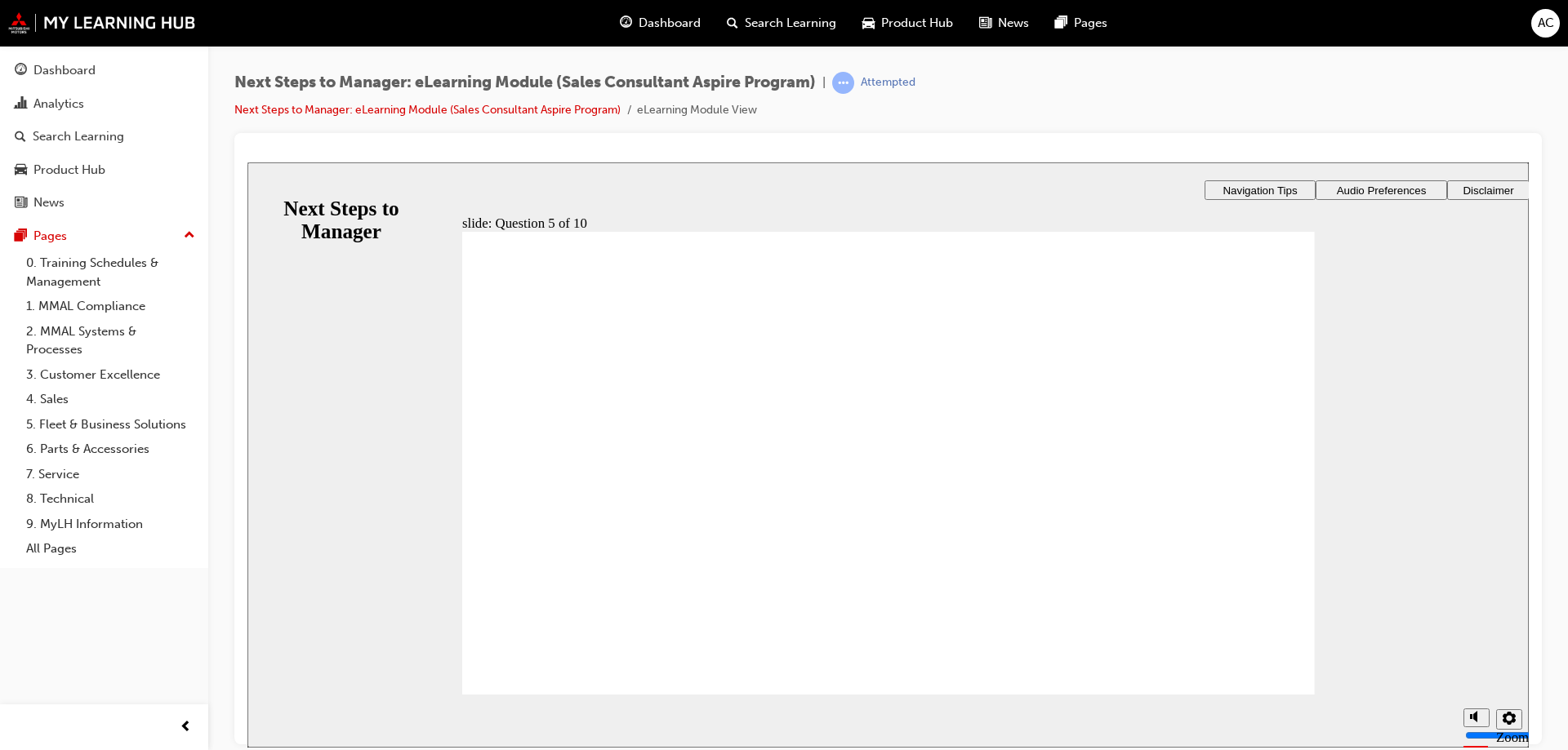
checkbox input "true"
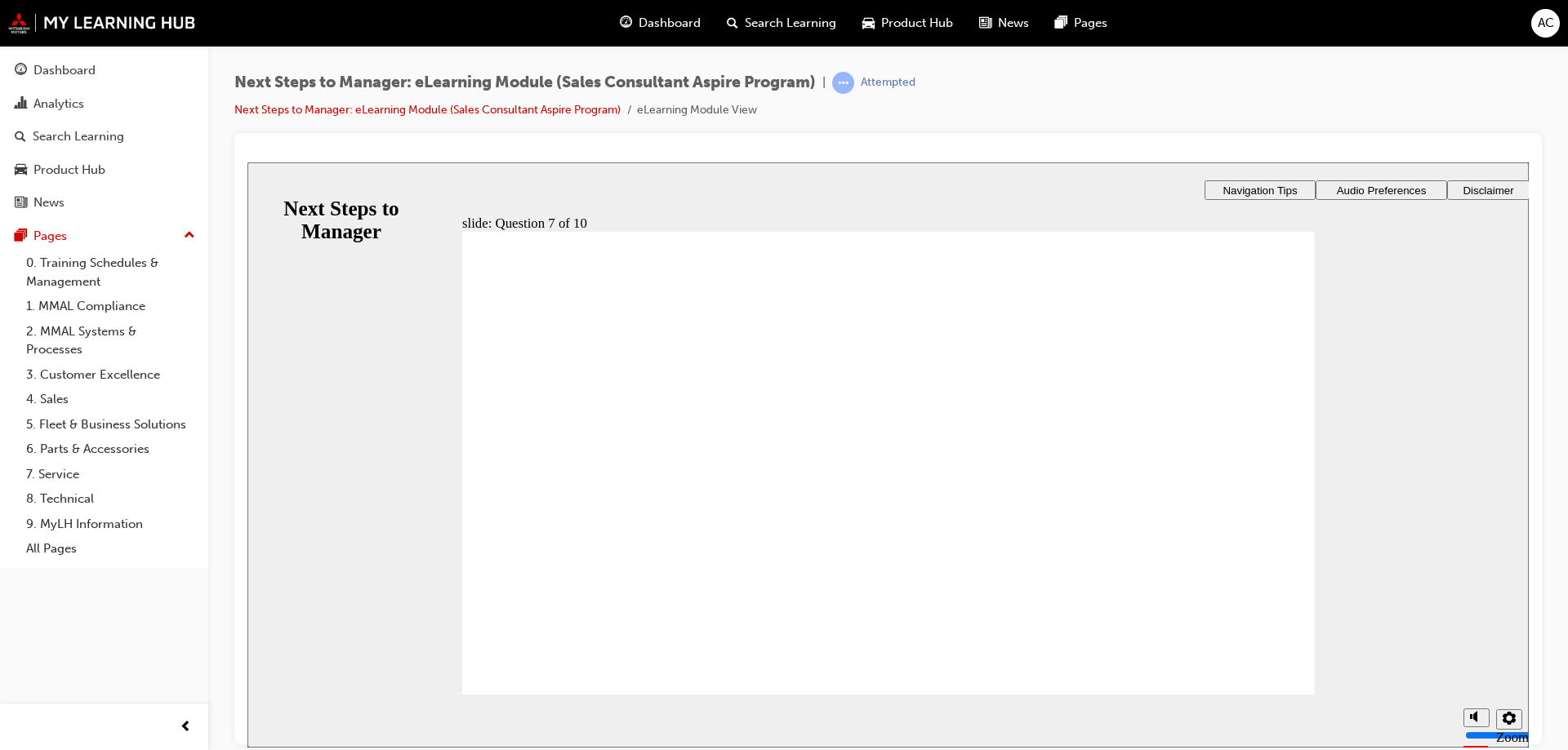
radio input "false"
radio input "true"
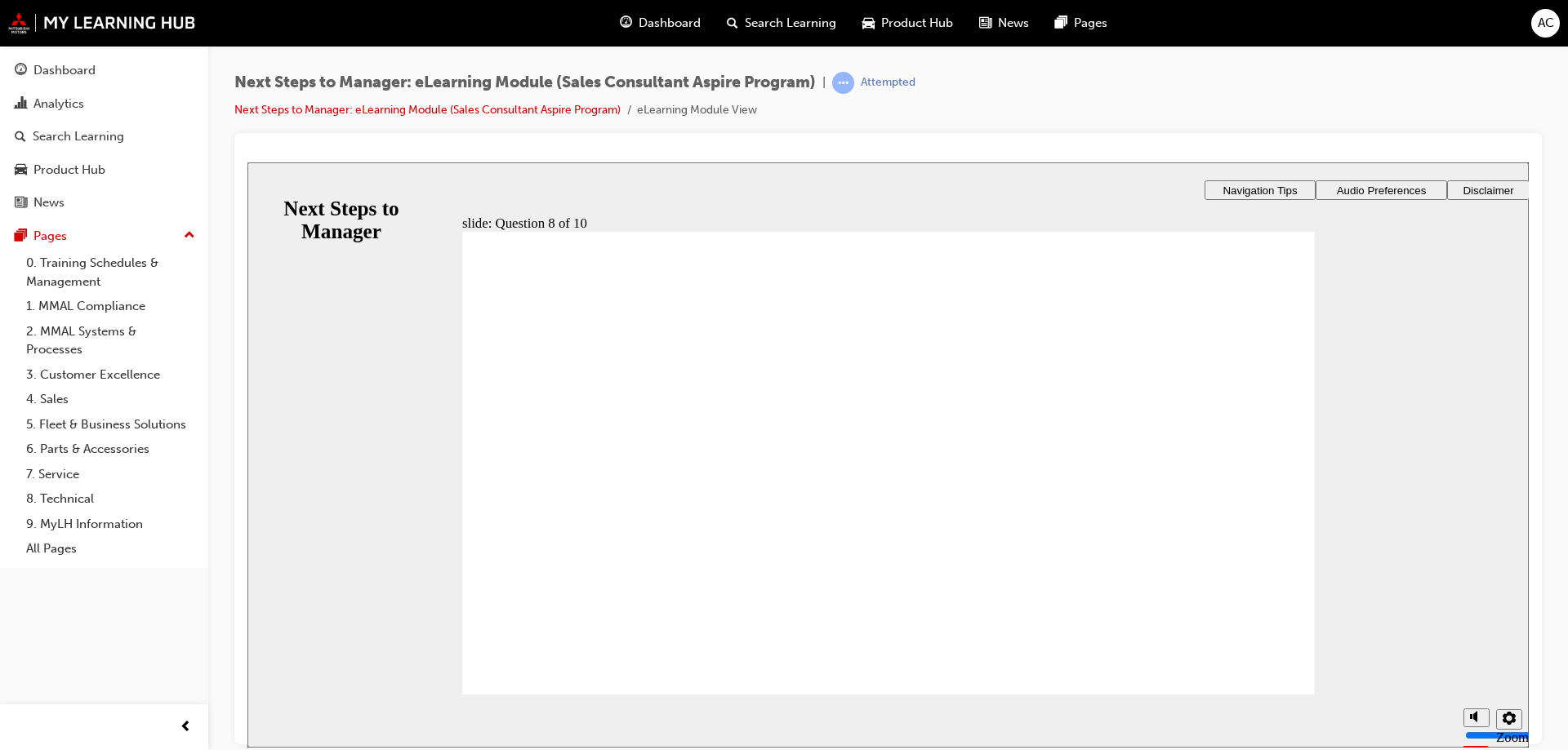
radio input "true"
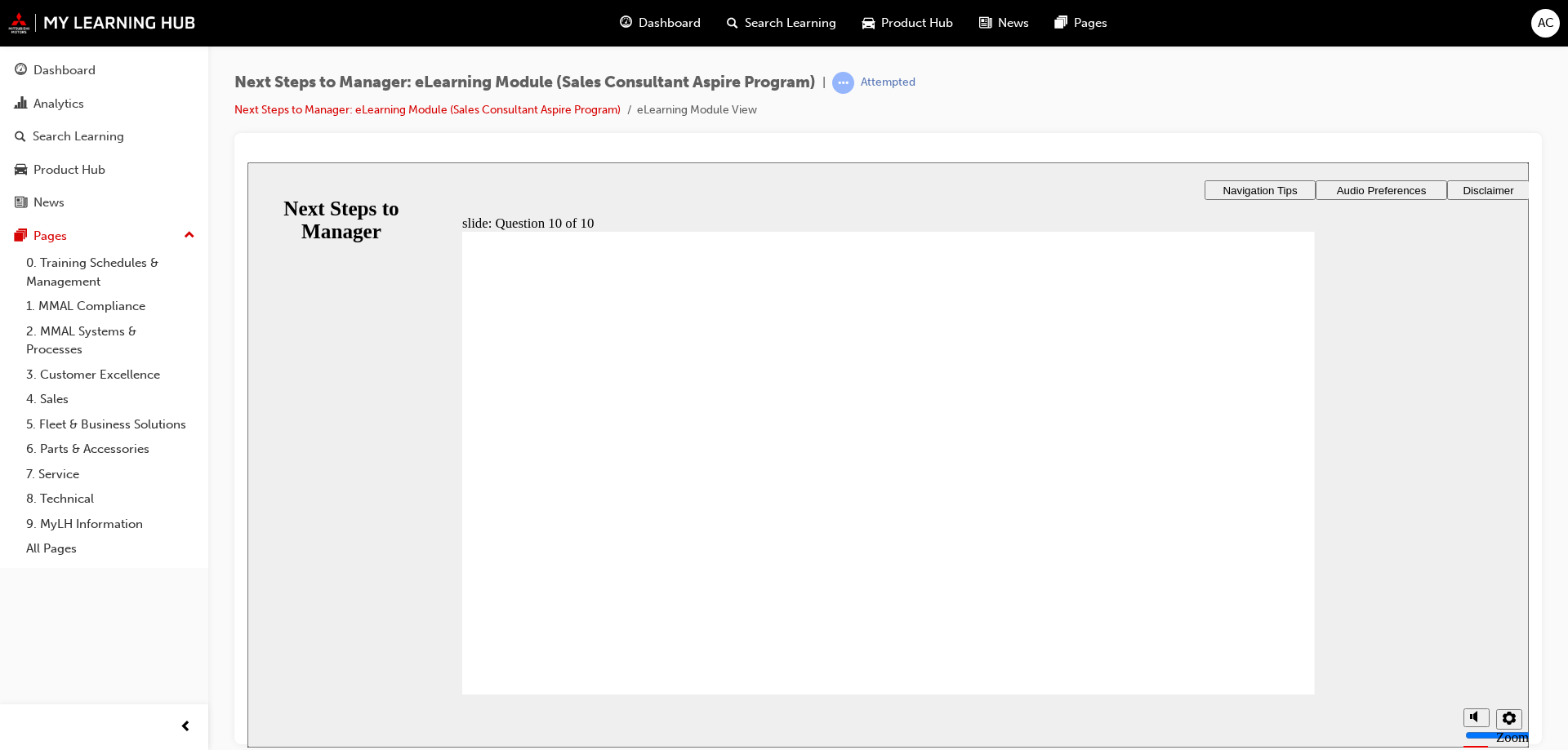
radio input "true"
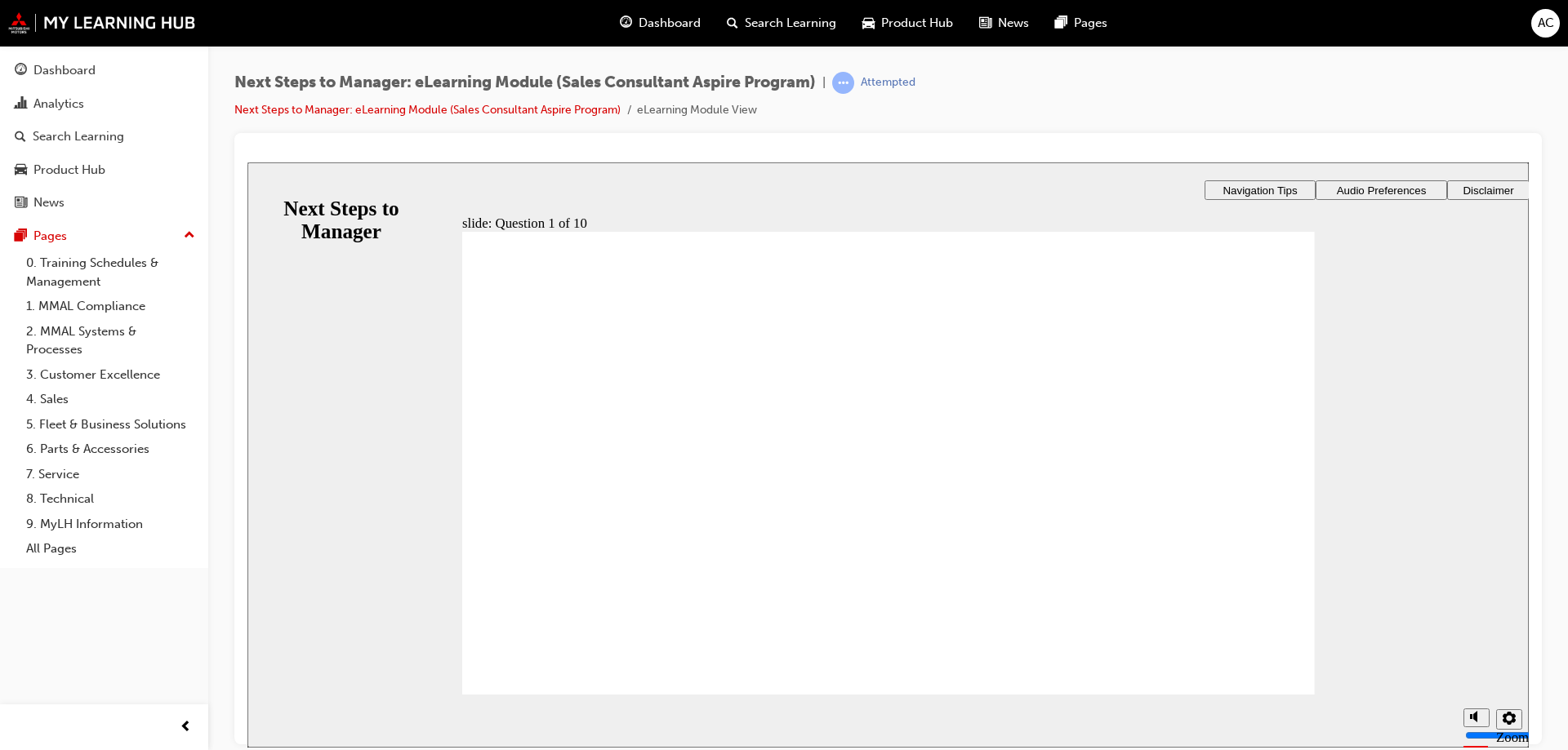
checkbox input "true"
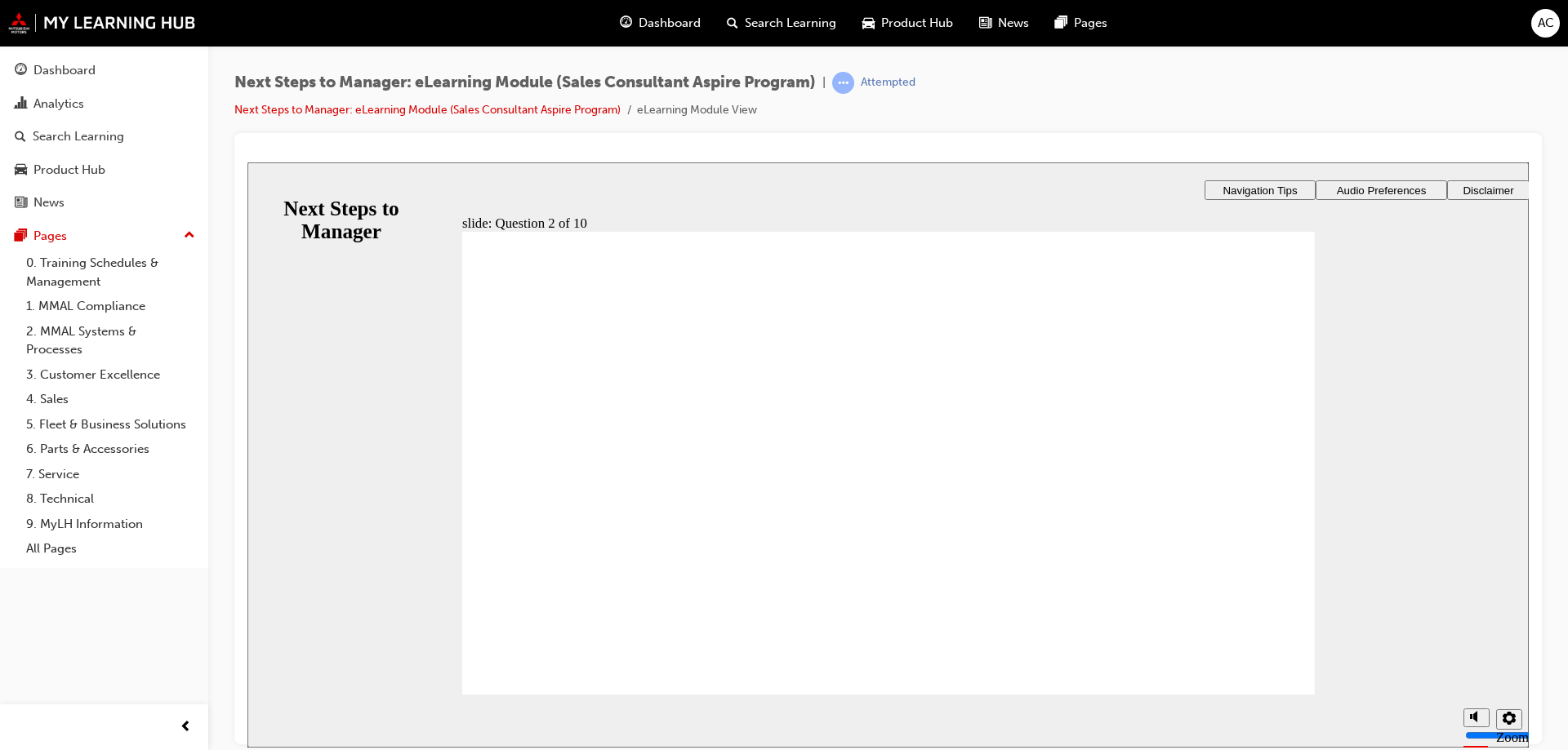
checkbox input "true"
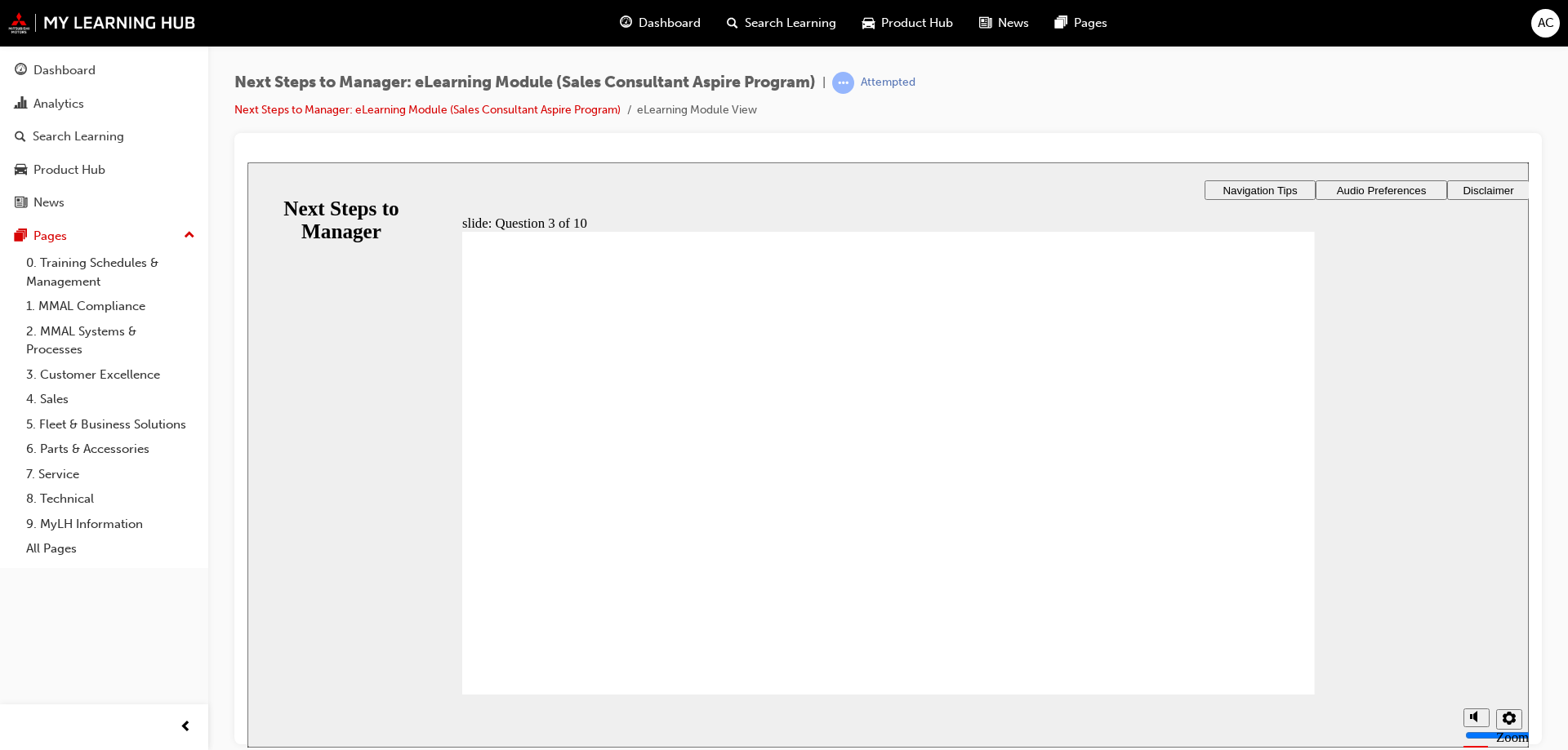
checkbox input "true"
radio input "true"
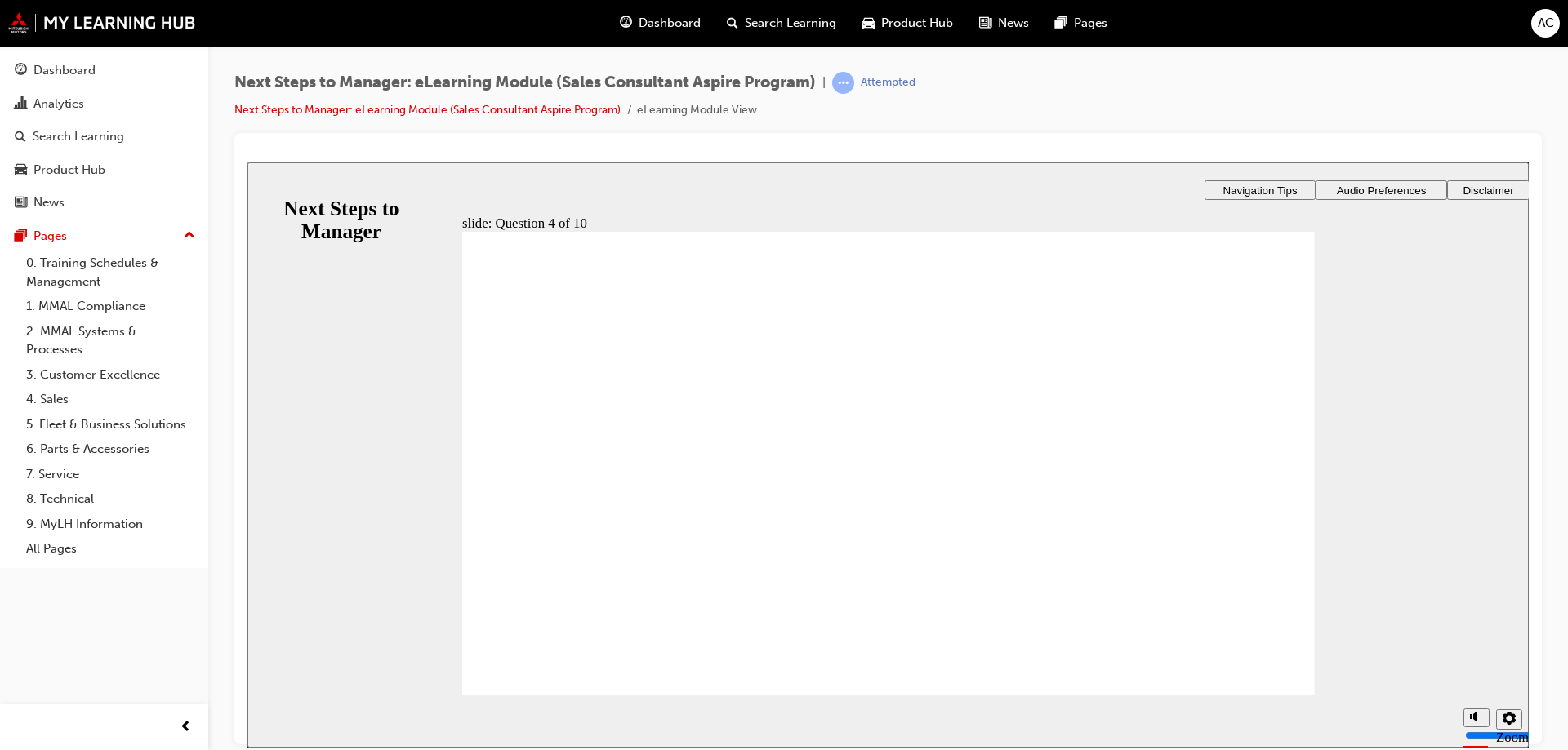
radio input "true"
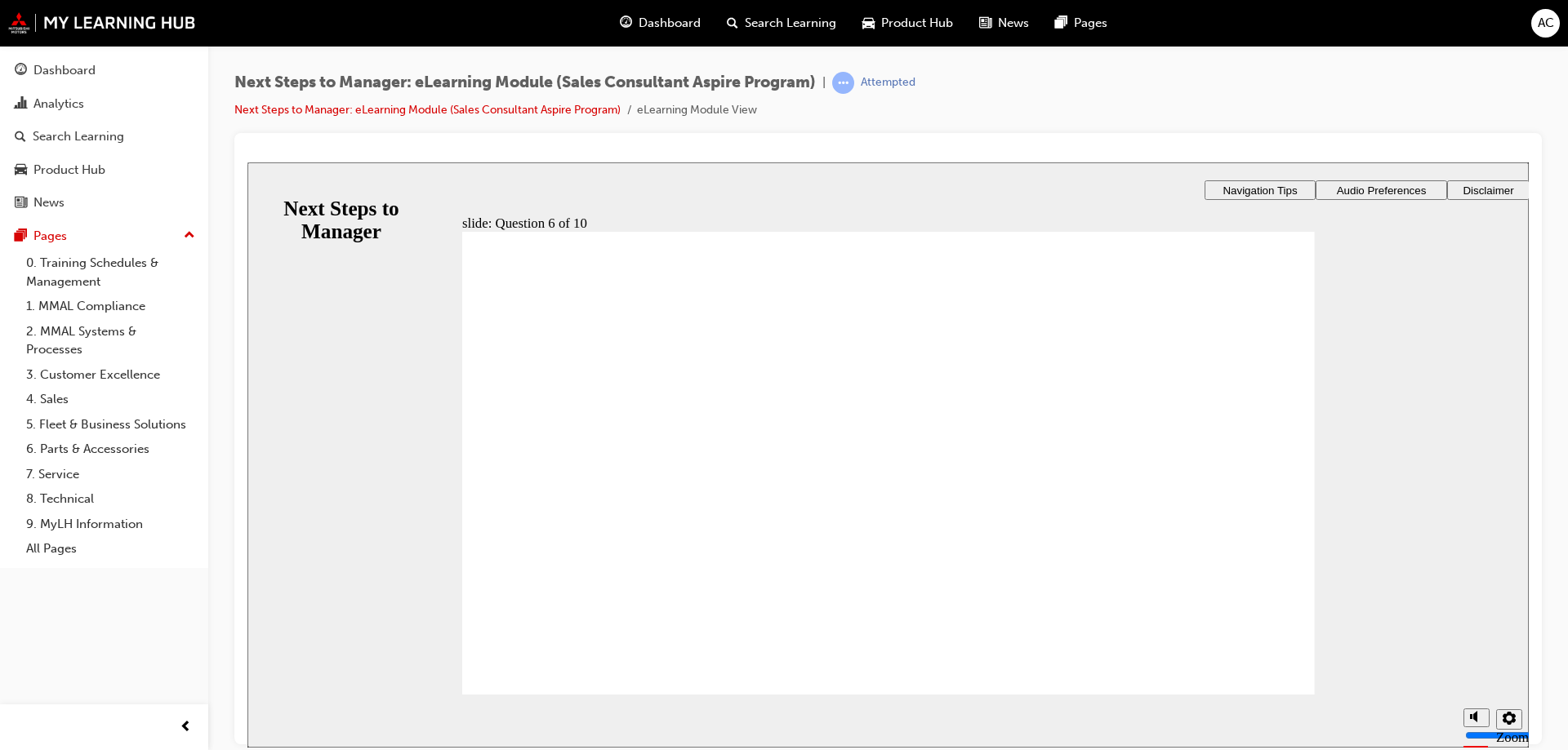
checkbox input "true"
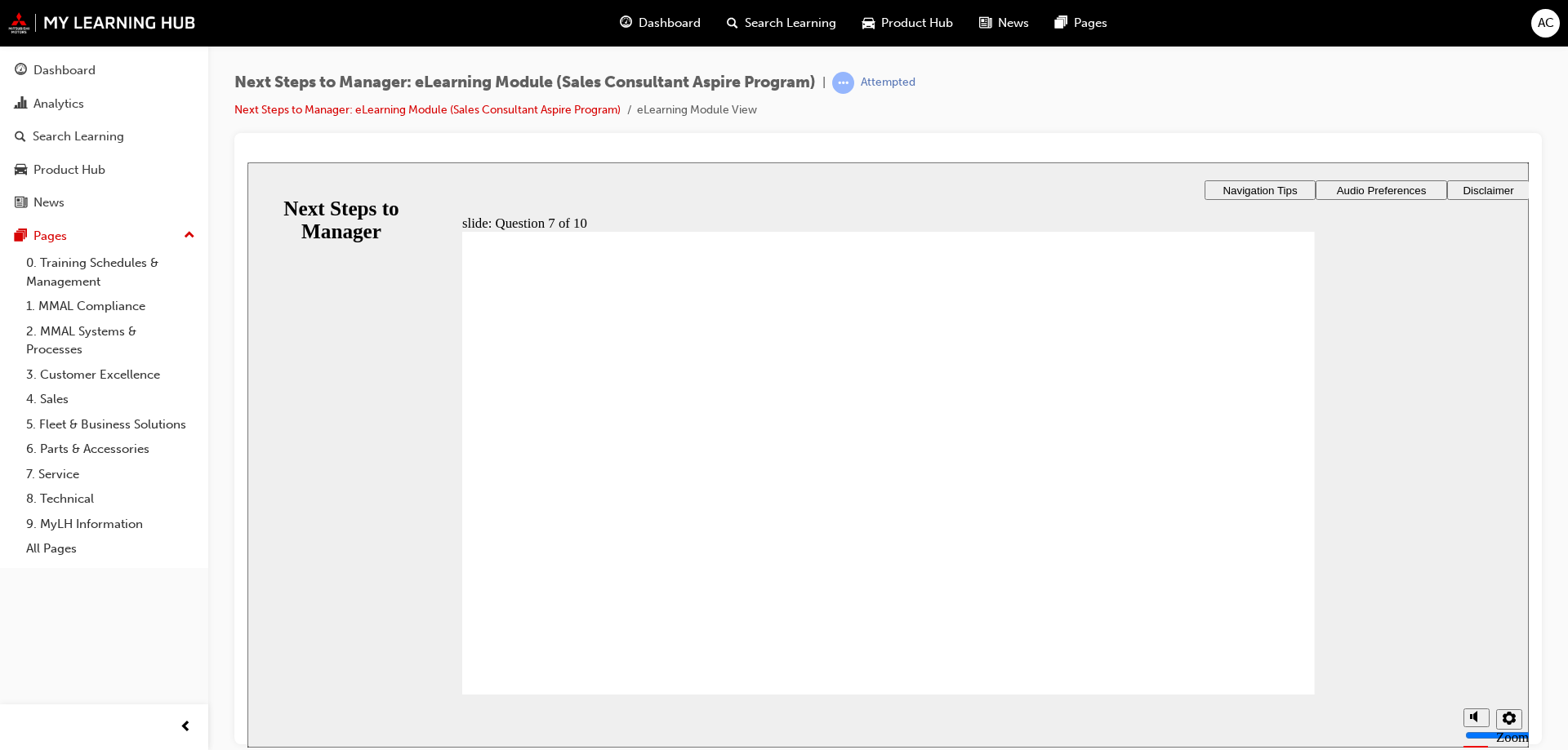
radio input "true"
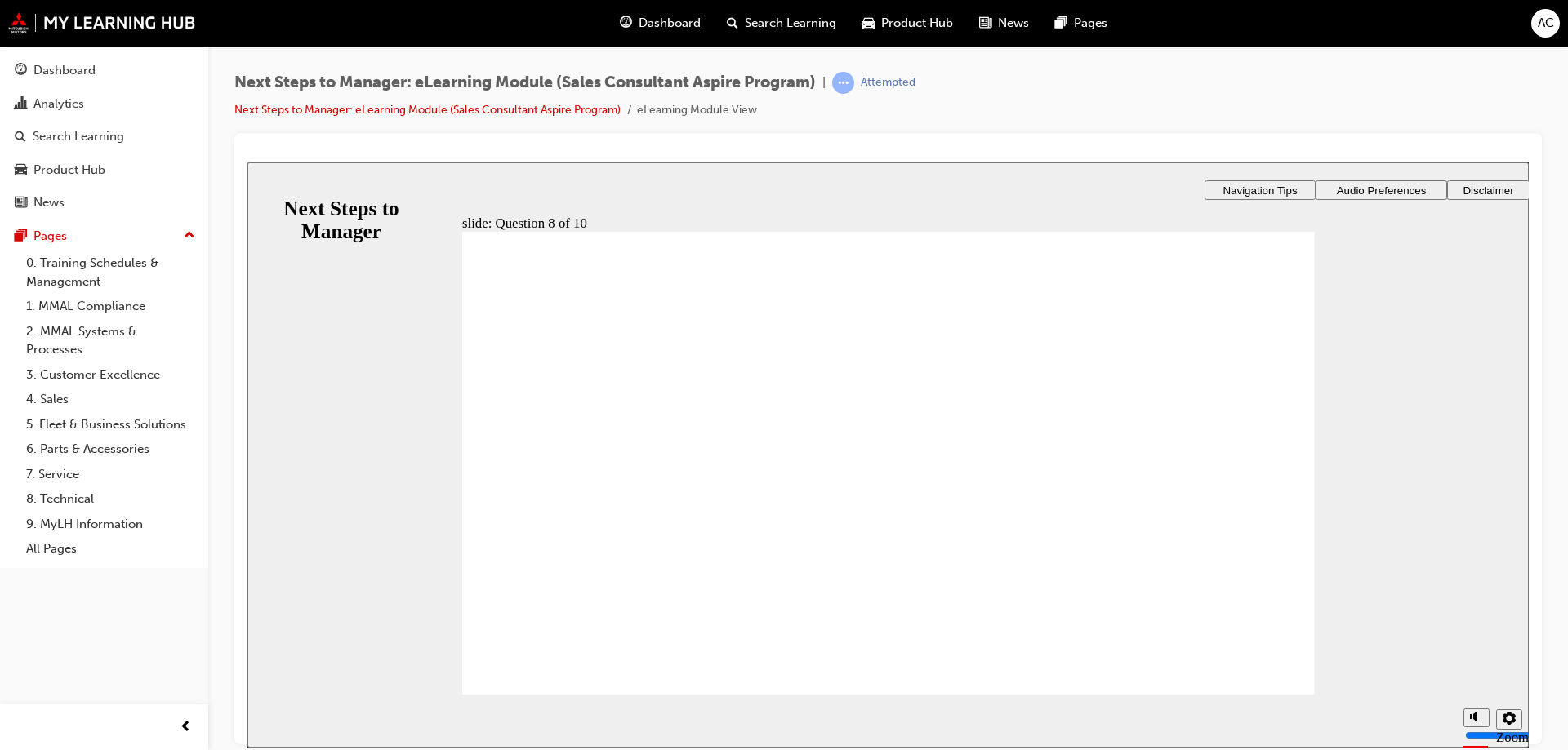
radio input "true"
radio input "false"
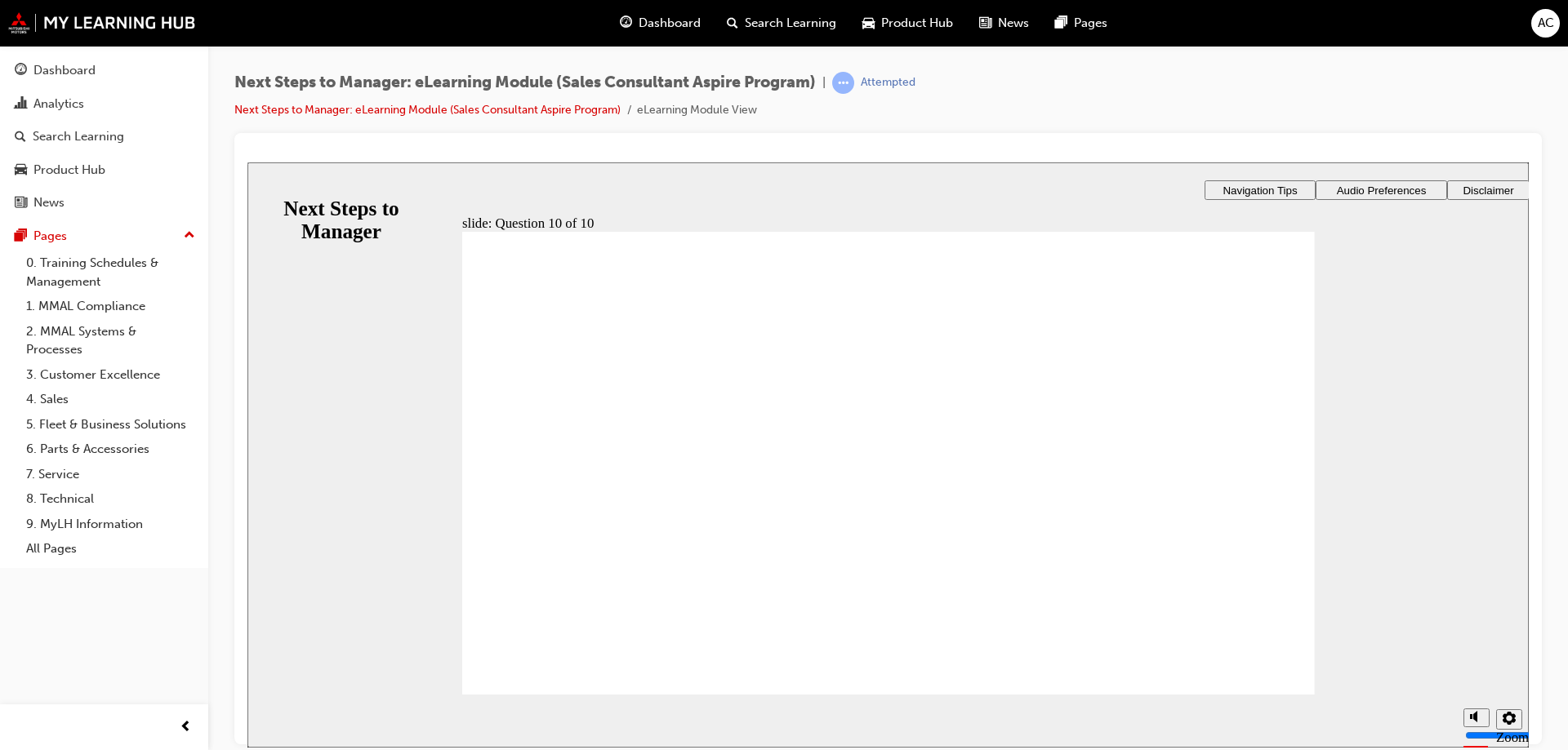
radio input "true"
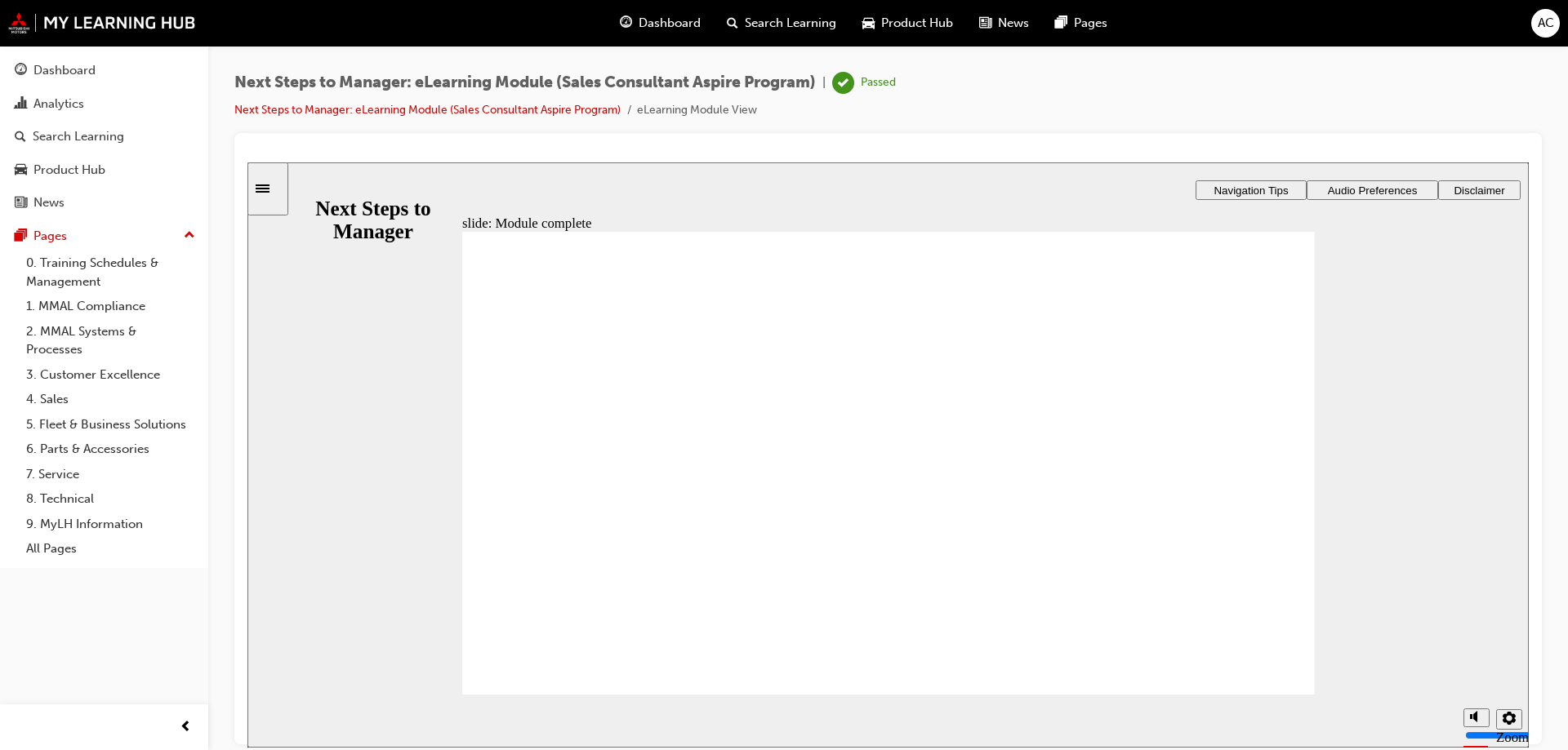
click at [671, 19] on span "Dashboard" at bounding box center [670, 24] width 62 height 18
